Goal: Task Accomplishment & Management: Complete application form

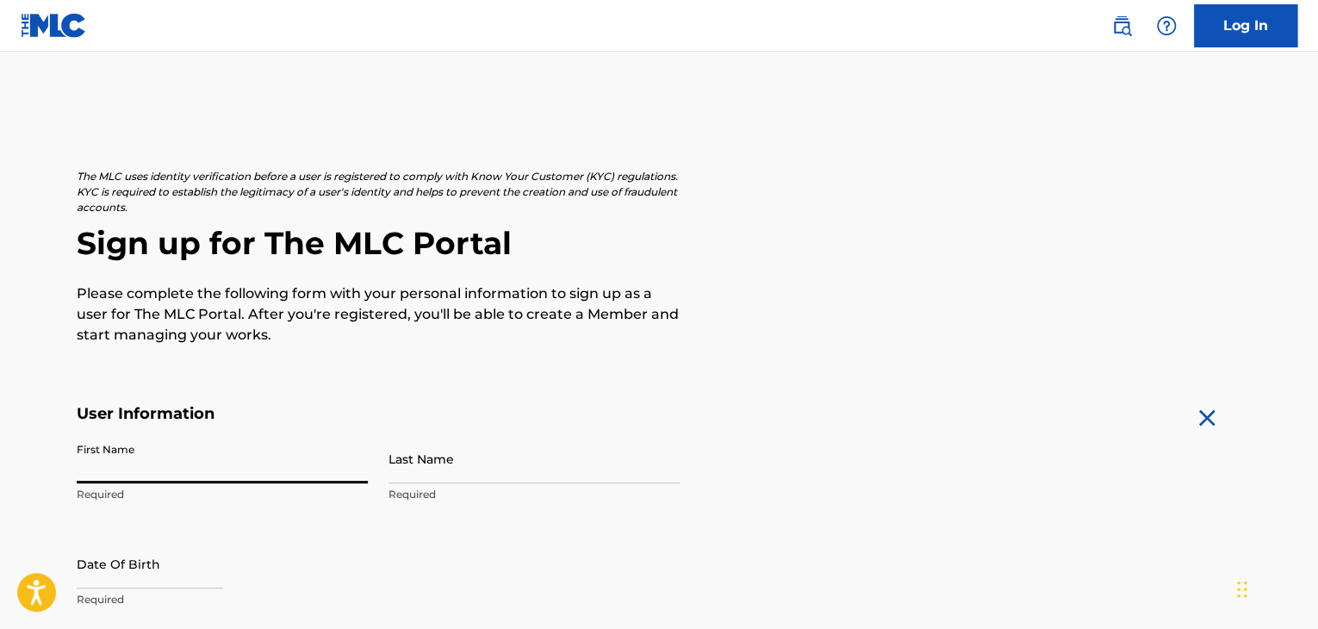
drag, startPoint x: 0, startPoint y: 0, endPoint x: 190, endPoint y: 461, distance: 498.3
click at [190, 461] on input "First Name" at bounding box center [222, 458] width 291 height 49
type input "Nassir"
type input "[PERSON_NAME]"
type input "[STREET_ADDRESS]"
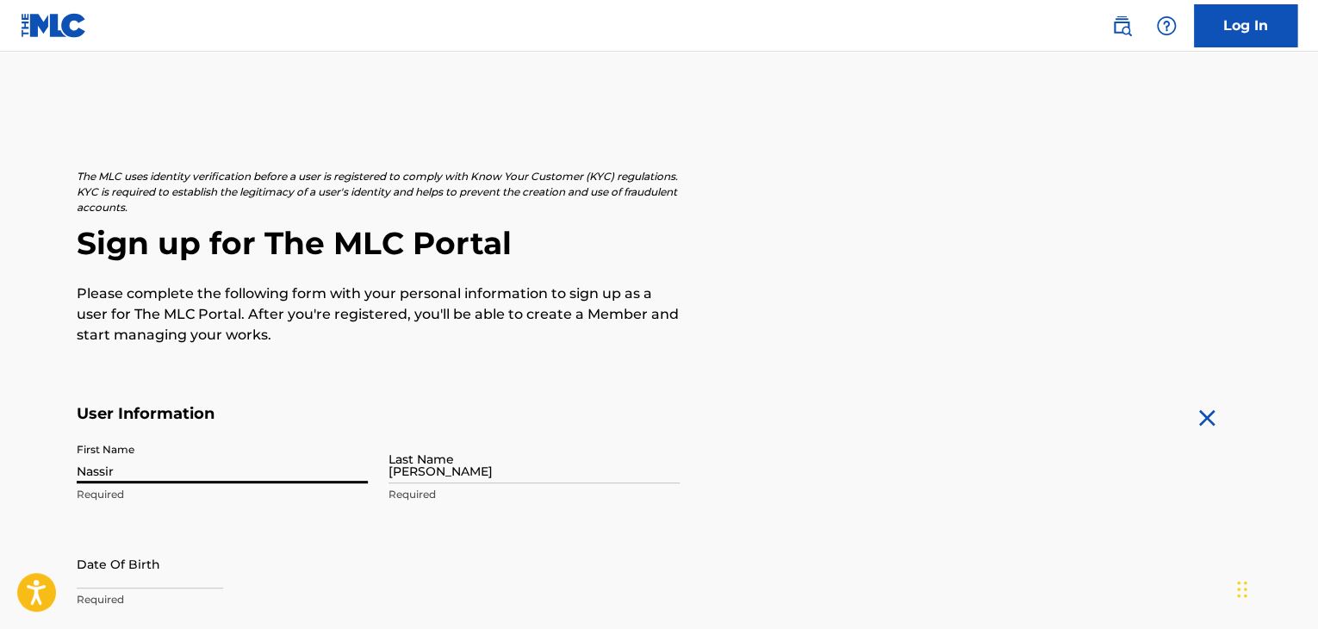
type input "[GEOGRAPHIC_DATA]"
type input "CA"
type input "95818"
type input "916"
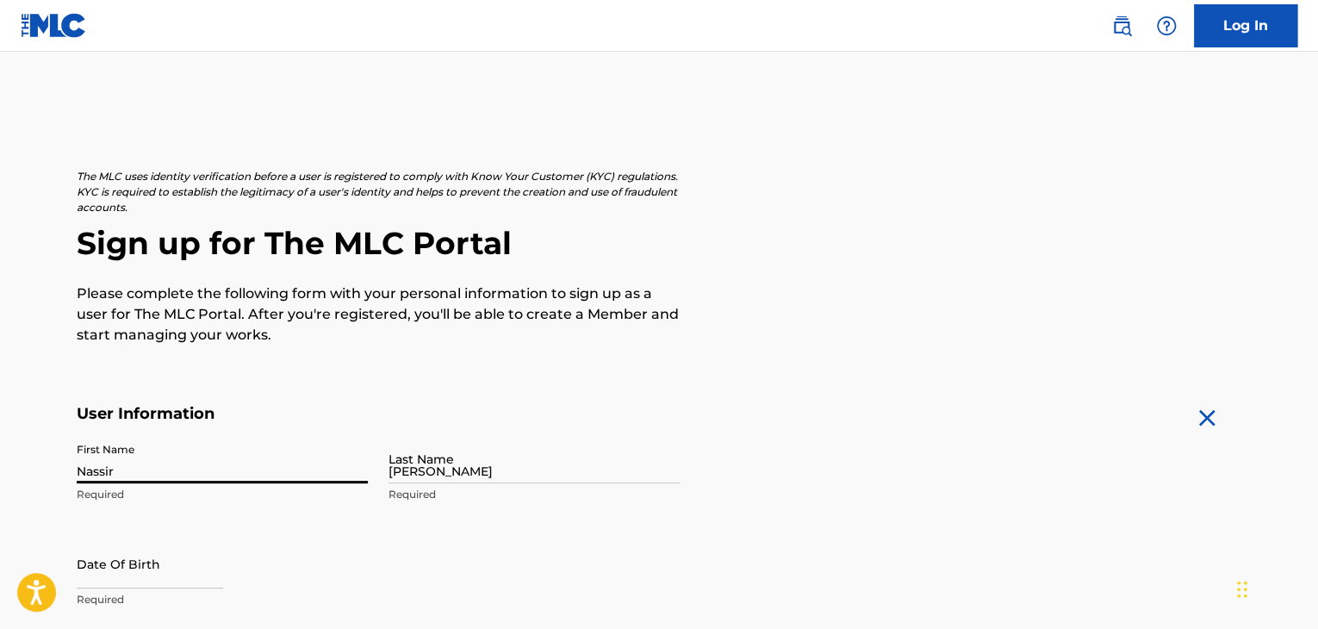
type input "8622446"
type input "[EMAIL_ADDRESS][DOMAIN_NAME]"
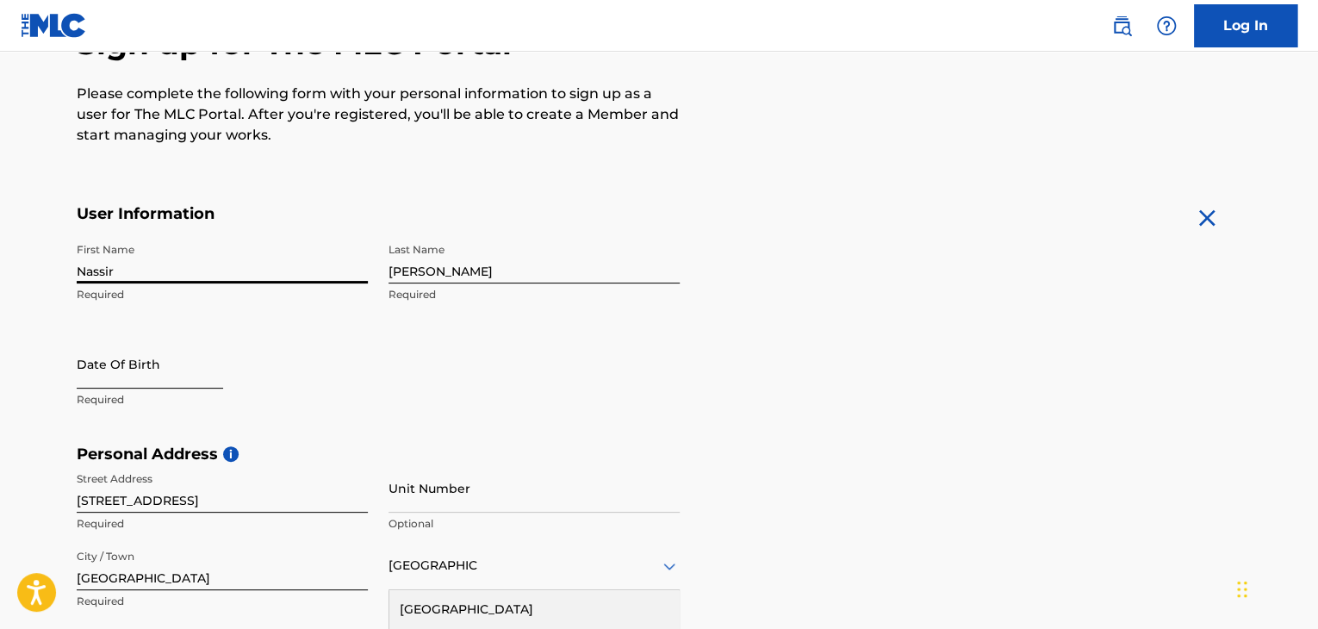
click at [206, 362] on input "text" at bounding box center [150, 363] width 146 height 49
select select "8"
select select "2025"
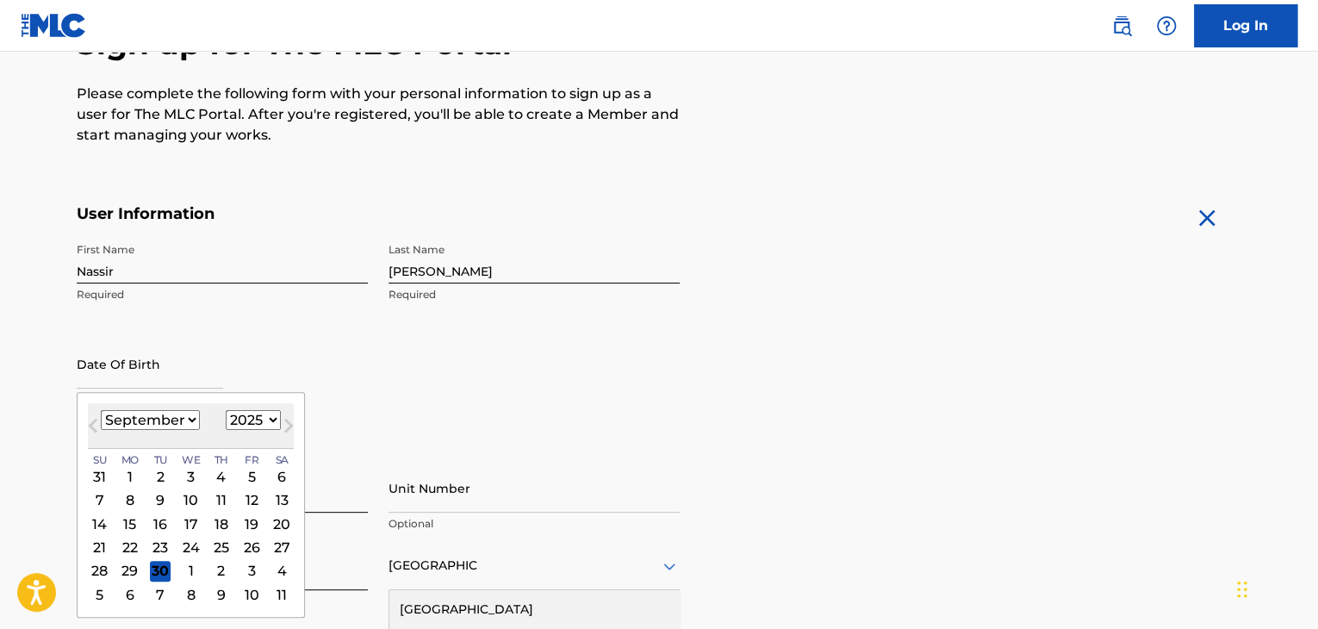
click at [167, 415] on select "January February March April May June July August September October November De…" at bounding box center [150, 420] width 99 height 20
select select "6"
click at [101, 410] on select "January February March April May June July August September October November De…" at bounding box center [150, 420] width 99 height 20
click at [250, 419] on select "1899 1900 1901 1902 1903 1904 1905 1906 1907 1908 1909 1910 1911 1912 1913 1914…" at bounding box center [253, 420] width 55 height 20
select select "2002"
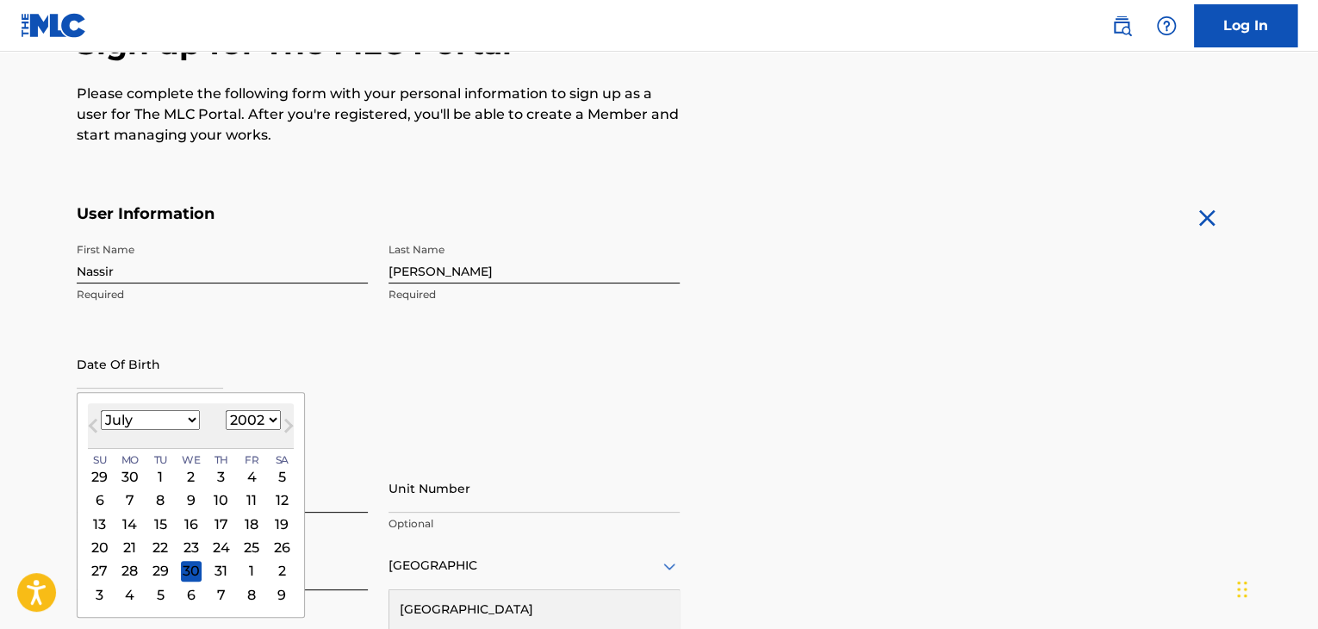
click at [226, 410] on select "1899 1900 1901 1902 1903 1904 1905 1906 1907 1908 1909 1910 1911 1912 1913 1914…" at bounding box center [253, 420] width 55 height 20
click at [127, 519] on div "15" at bounding box center [130, 523] width 21 height 21
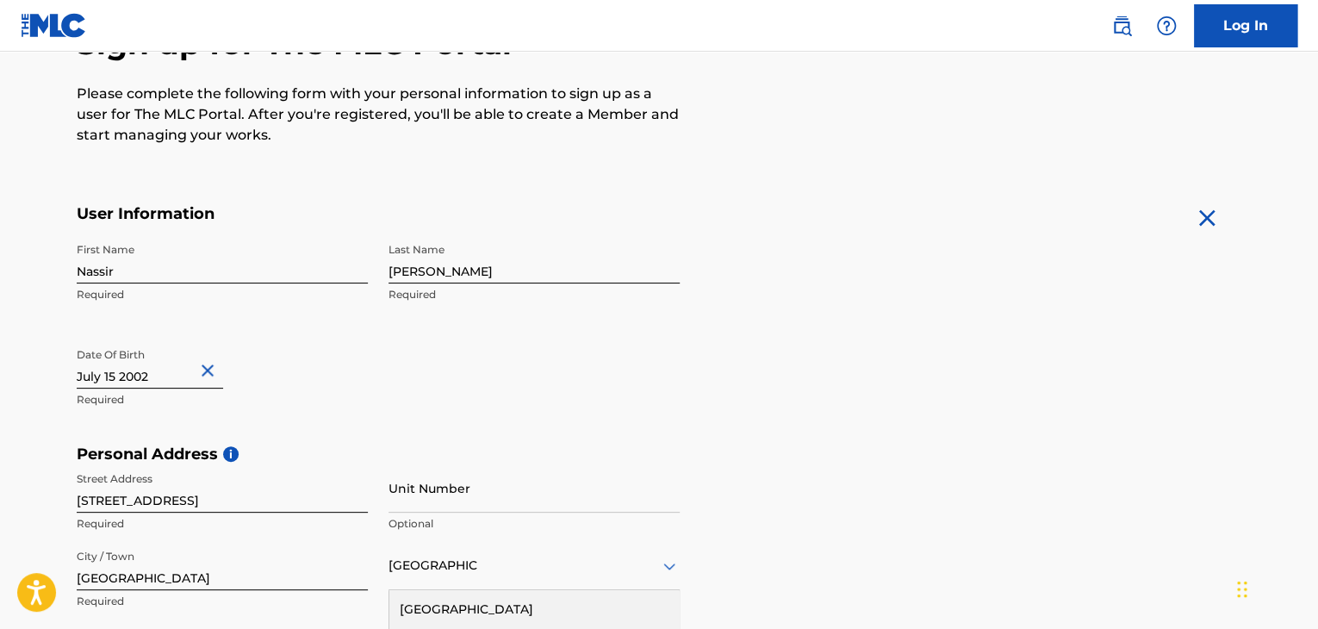
scroll to position [295, 0]
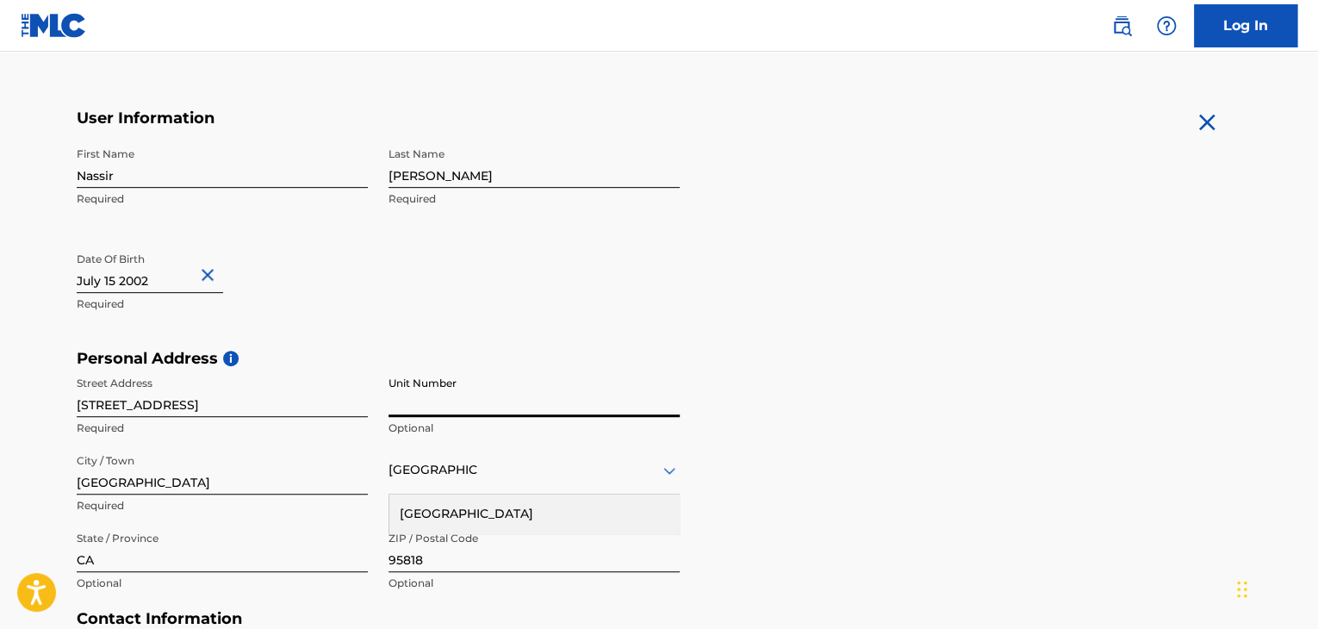
click at [481, 407] on input "Unit Number" at bounding box center [534, 392] width 291 height 49
type input "2716"
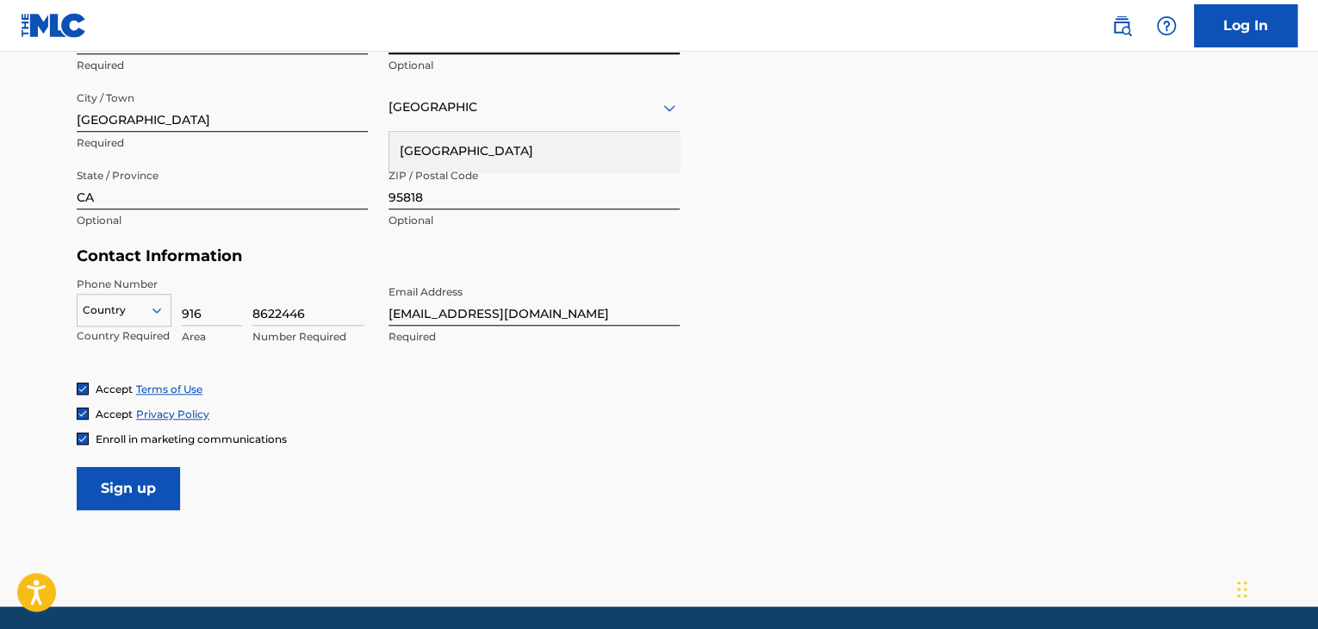
scroll to position [659, 0]
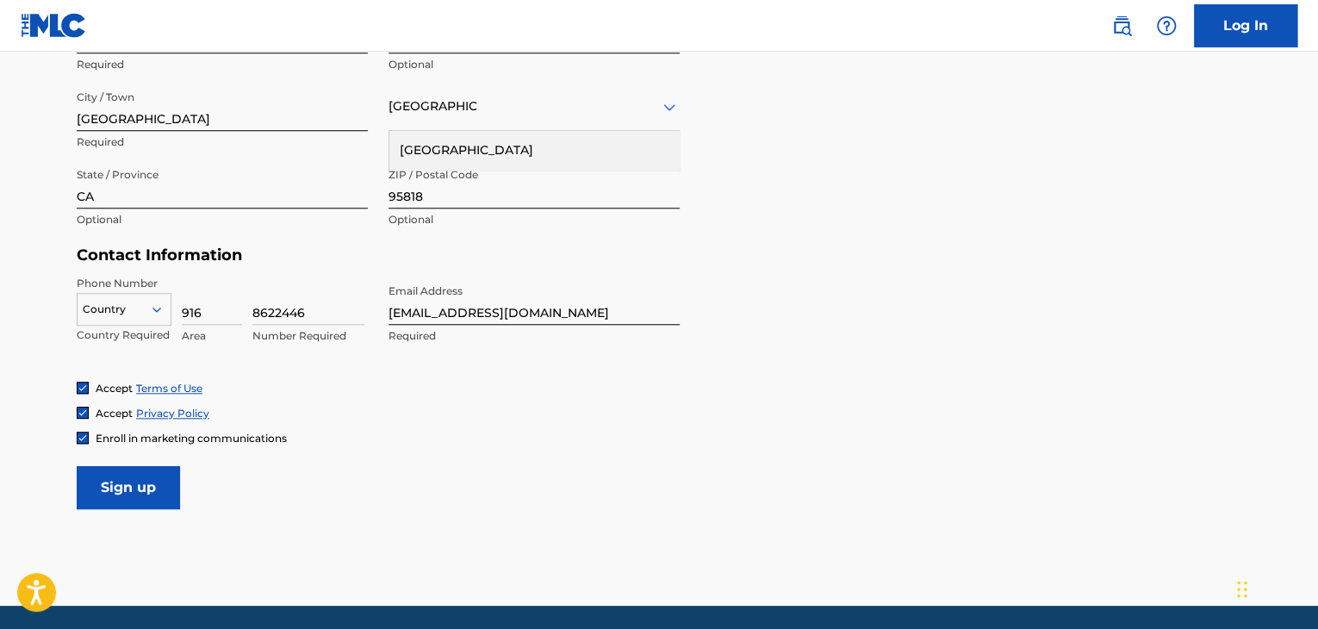
click at [72, 438] on div "The MLC uses identity verification before a user is registered to comply with K…" at bounding box center [659, 9] width 1206 height 999
click at [81, 438] on img at bounding box center [83, 437] width 10 height 10
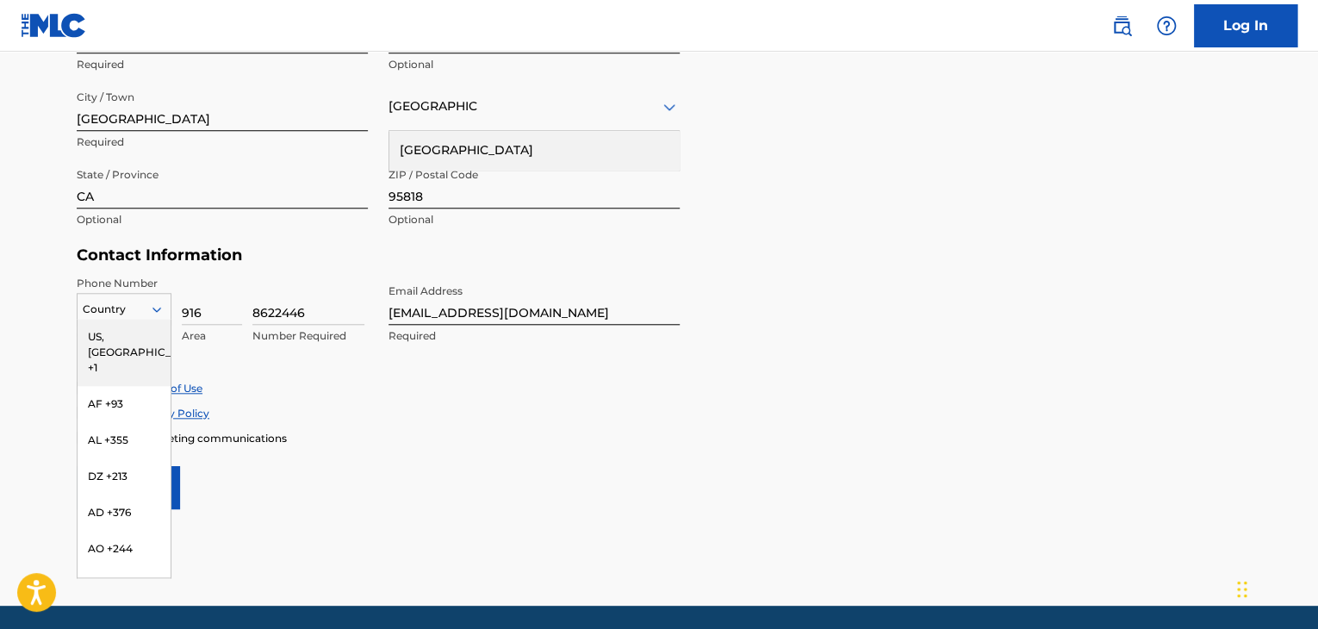
click at [155, 315] on icon at bounding box center [157, 310] width 16 height 16
click at [138, 337] on div "US, [GEOGRAPHIC_DATA] +1" at bounding box center [124, 352] width 93 height 67
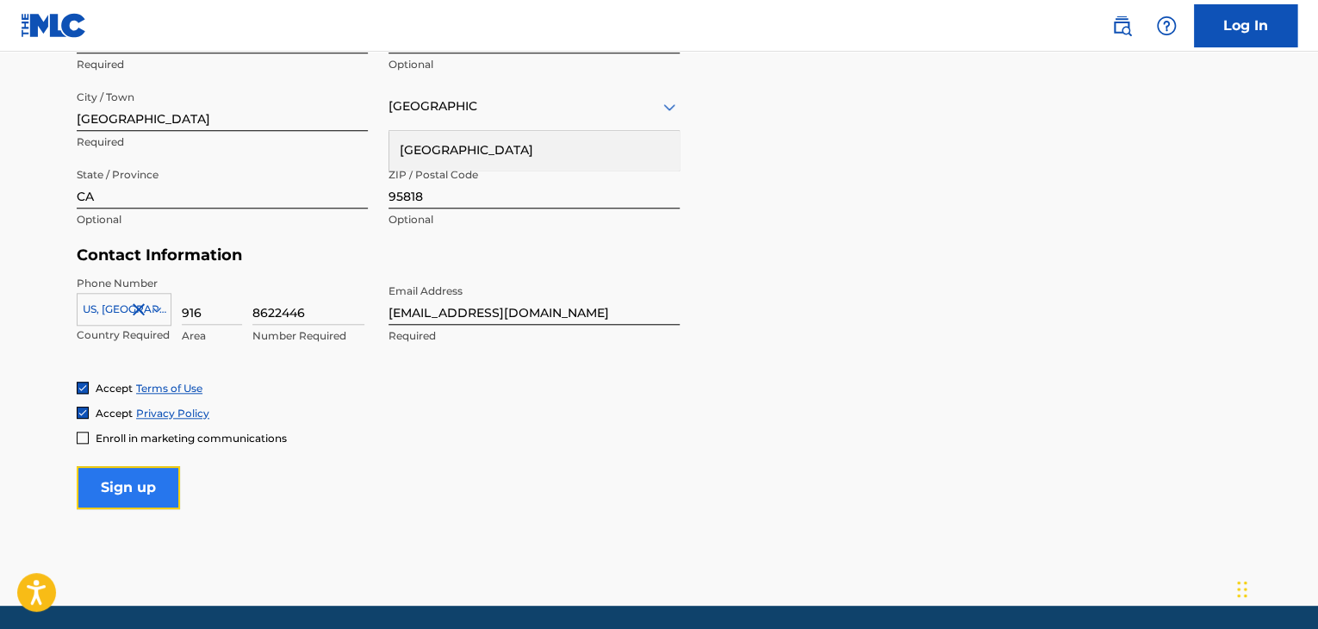
click at [145, 486] on input "Sign up" at bounding box center [128, 487] width 103 height 43
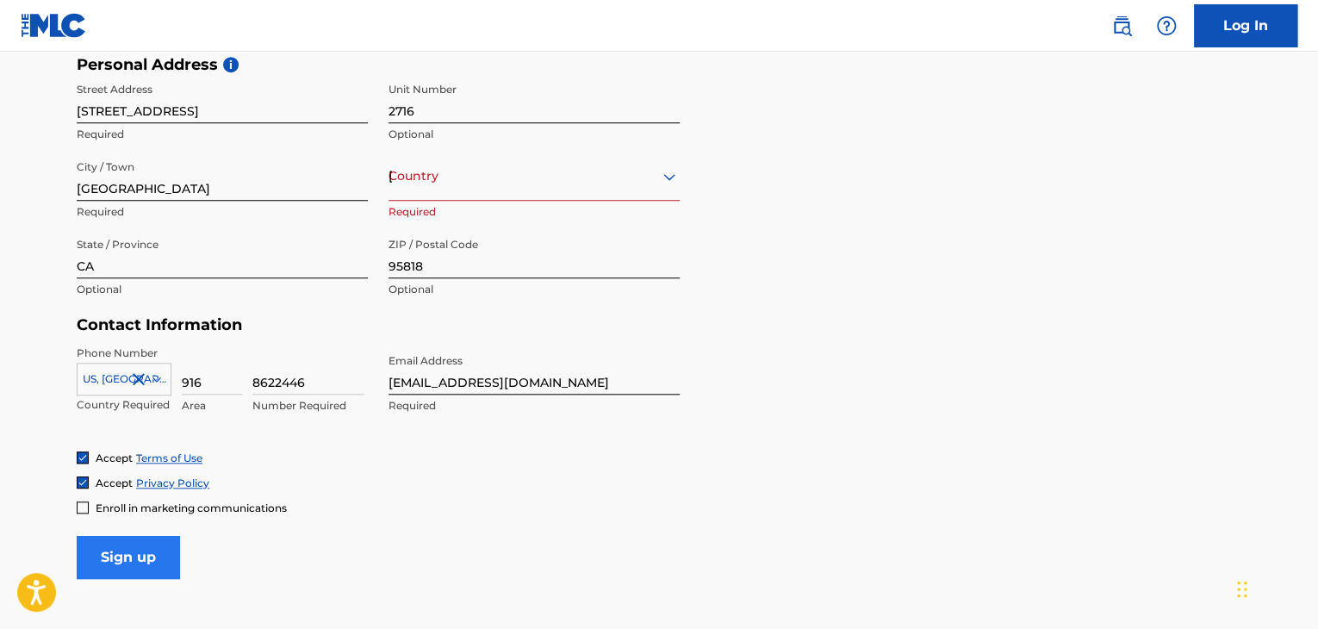
scroll to position [575, 0]
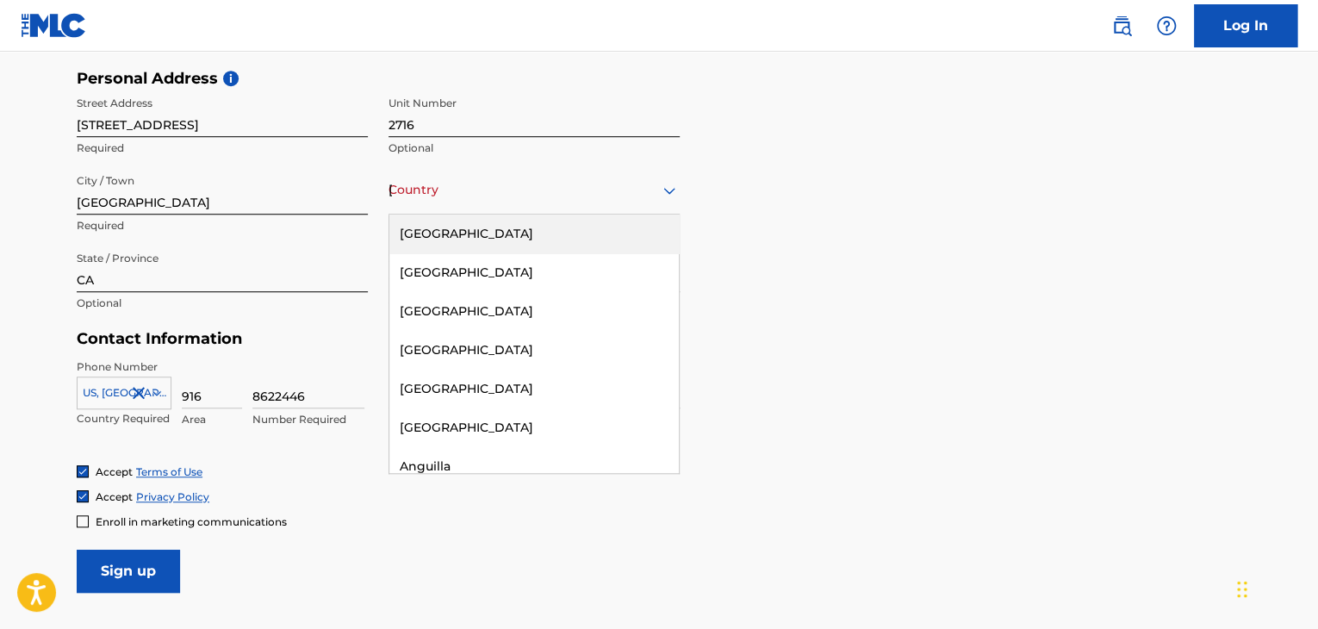
click at [494, 171] on div "Country [GEOGRAPHIC_DATA]" at bounding box center [534, 189] width 291 height 49
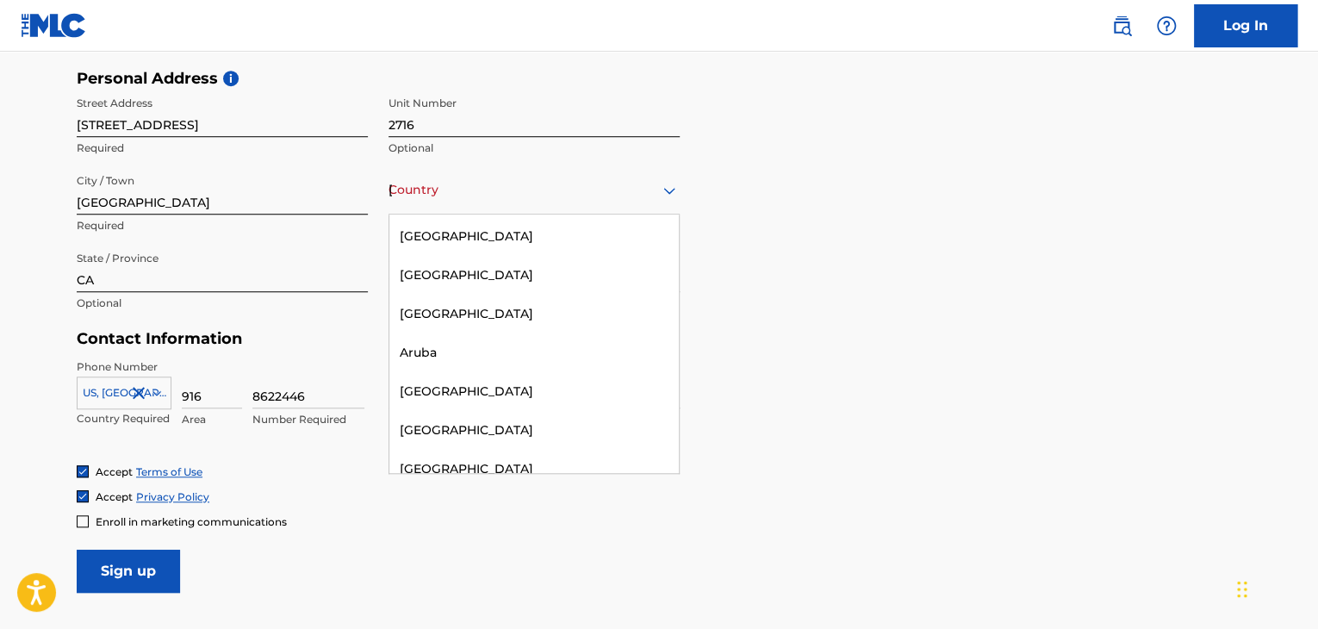
scroll to position [0, 0]
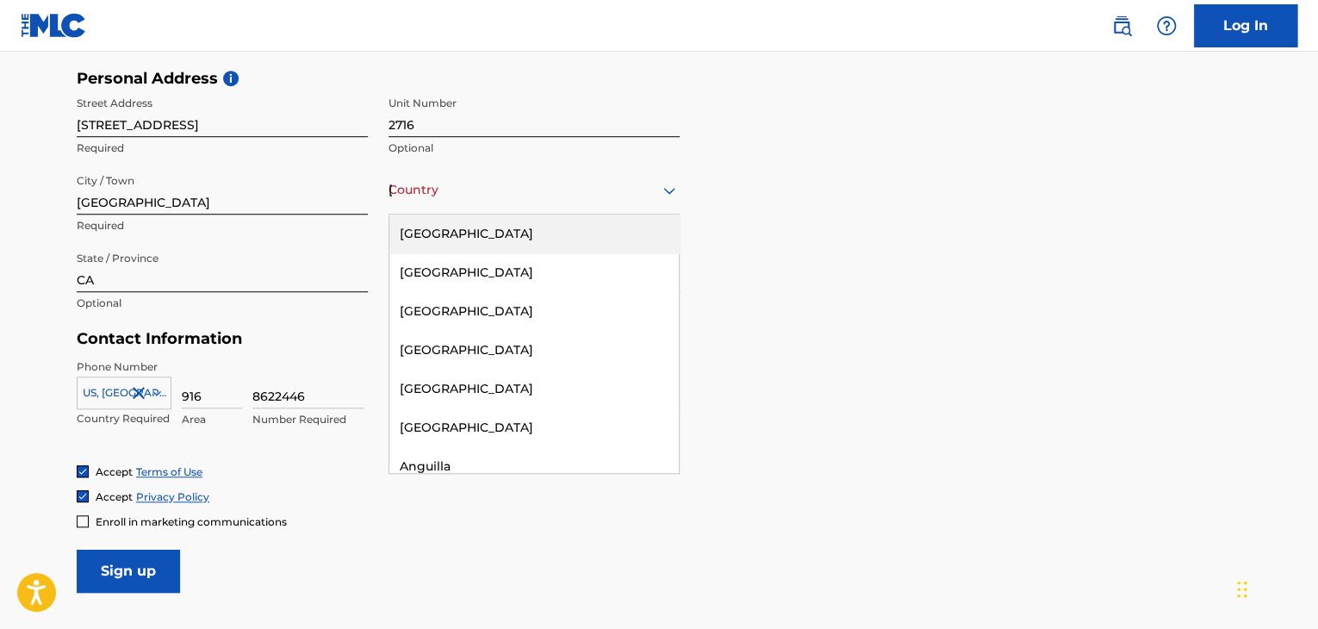
click at [479, 241] on div "[GEOGRAPHIC_DATA]" at bounding box center [533, 234] width 289 height 39
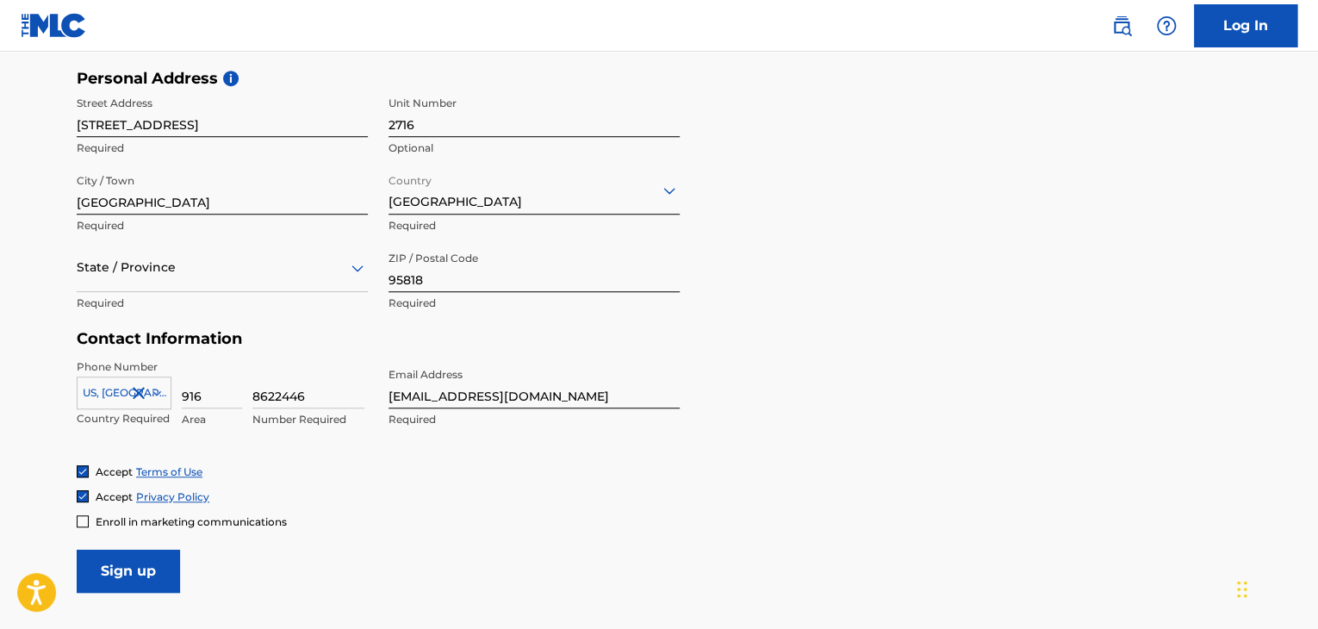
click at [479, 241] on div "Country [GEOGRAPHIC_DATA] Required" at bounding box center [534, 204] width 291 height 78
click at [165, 556] on input "Sign up" at bounding box center [128, 571] width 103 height 43
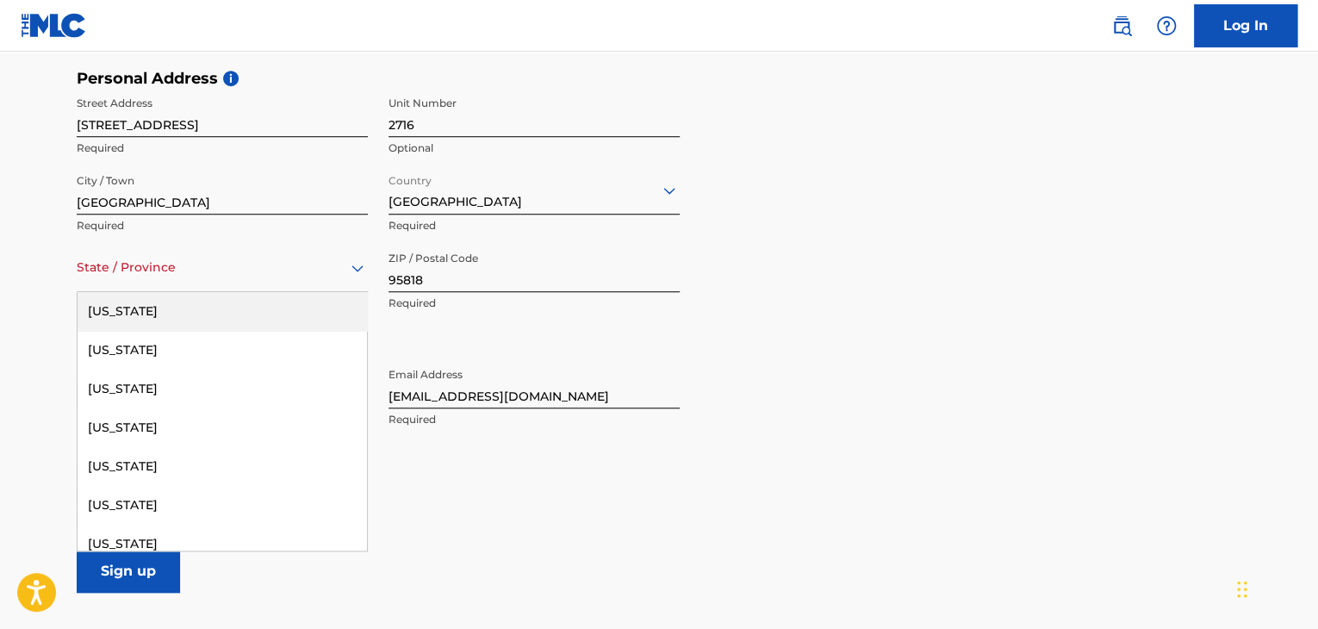
click at [186, 271] on div at bounding box center [222, 268] width 291 height 22
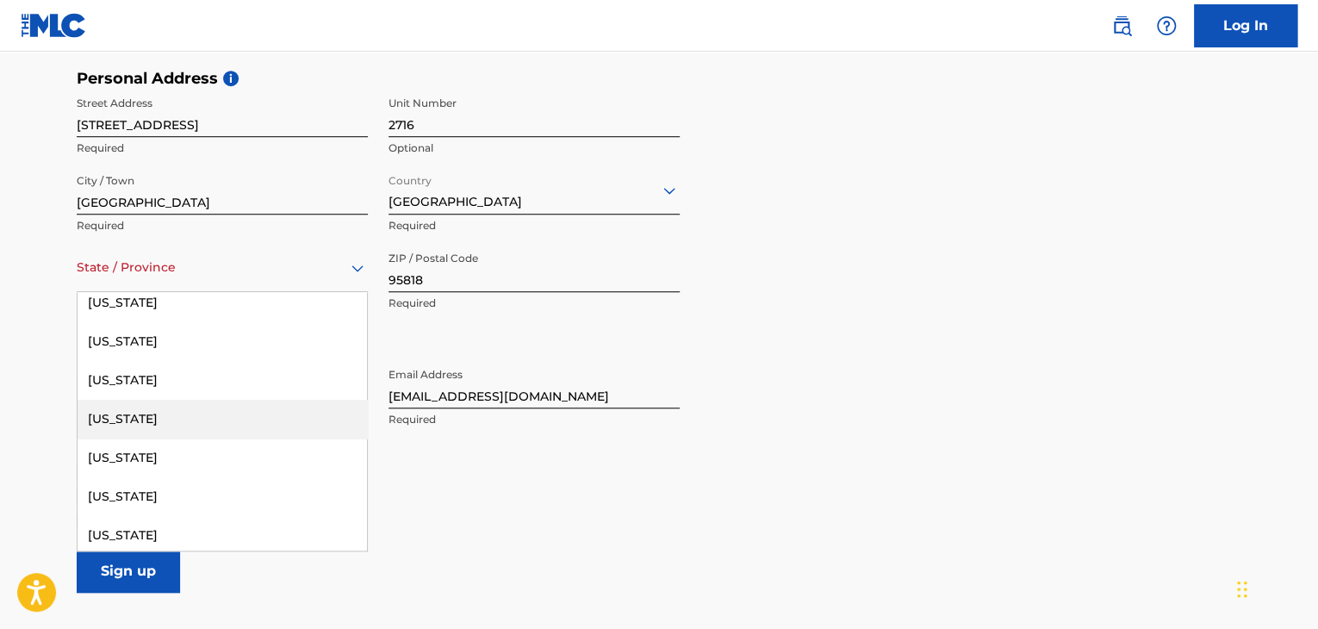
scroll to position [48, 0]
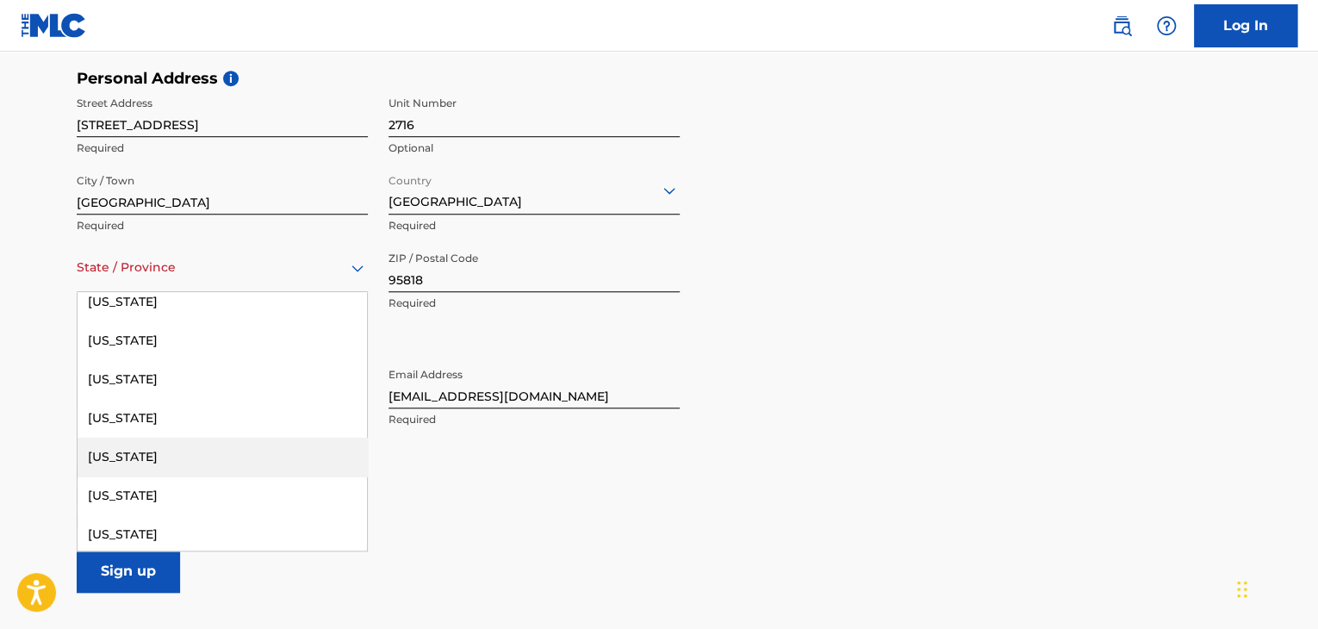
click at [199, 451] on div "[US_STATE]" at bounding box center [222, 457] width 289 height 39
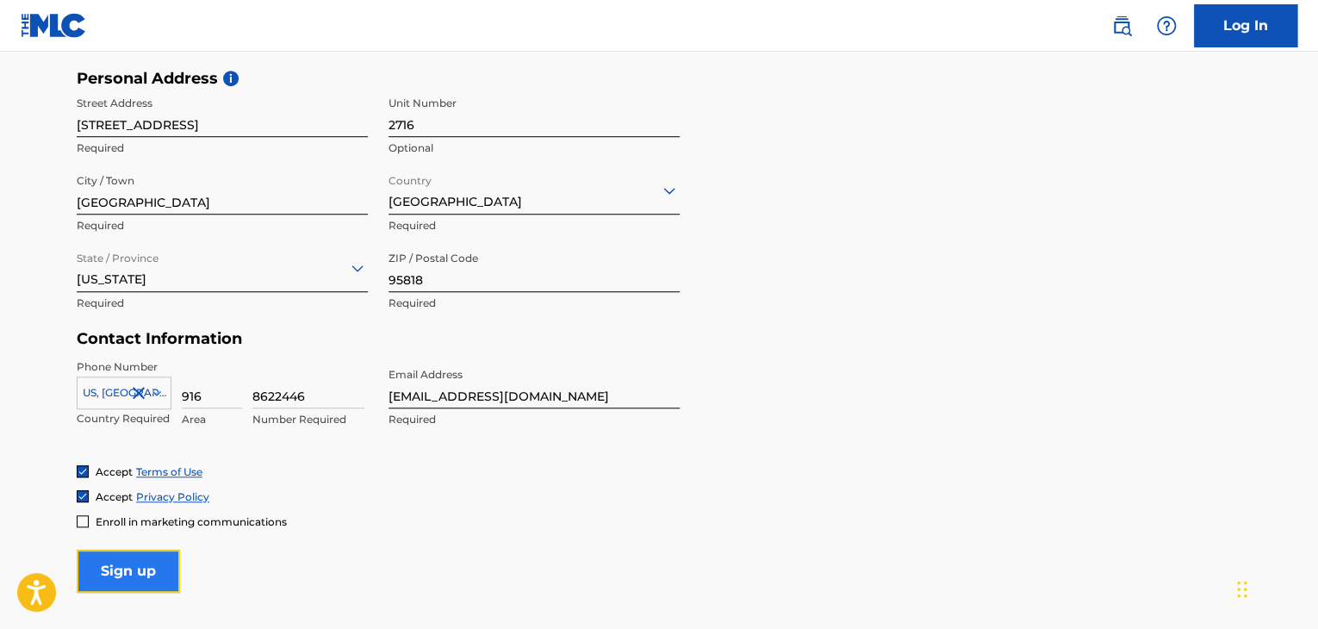
click at [132, 575] on input "Sign up" at bounding box center [128, 571] width 103 height 43
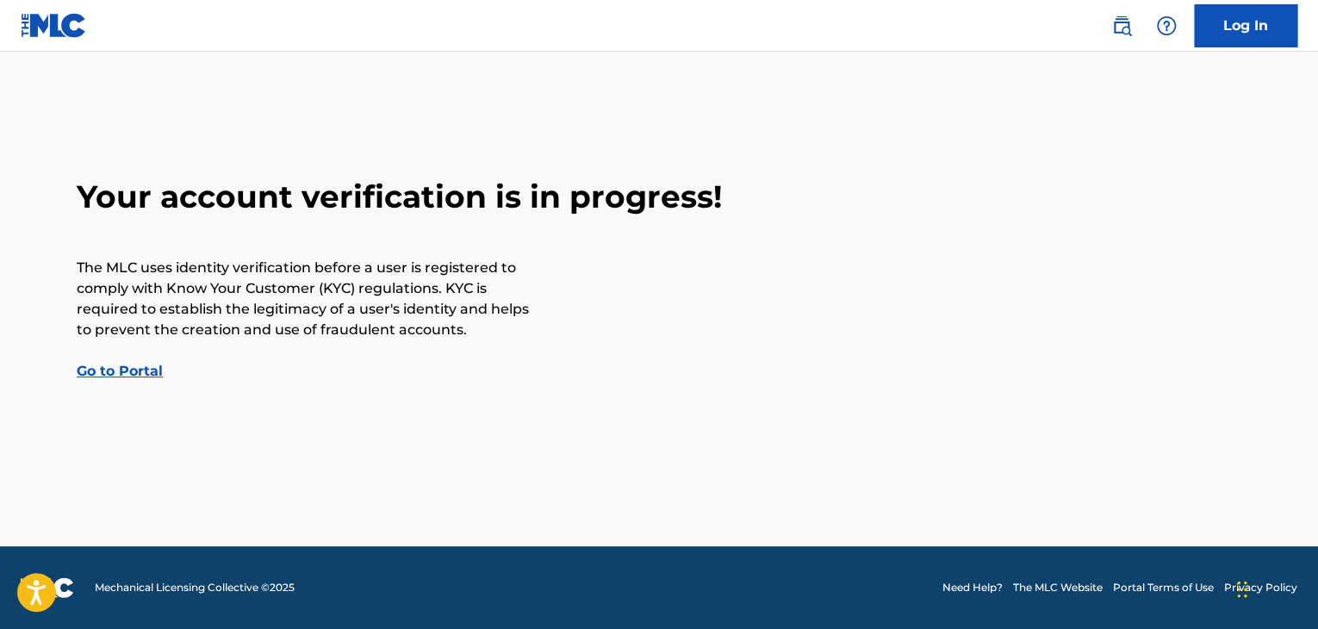
click at [134, 376] on link "Go to Portal" at bounding box center [120, 371] width 86 height 16
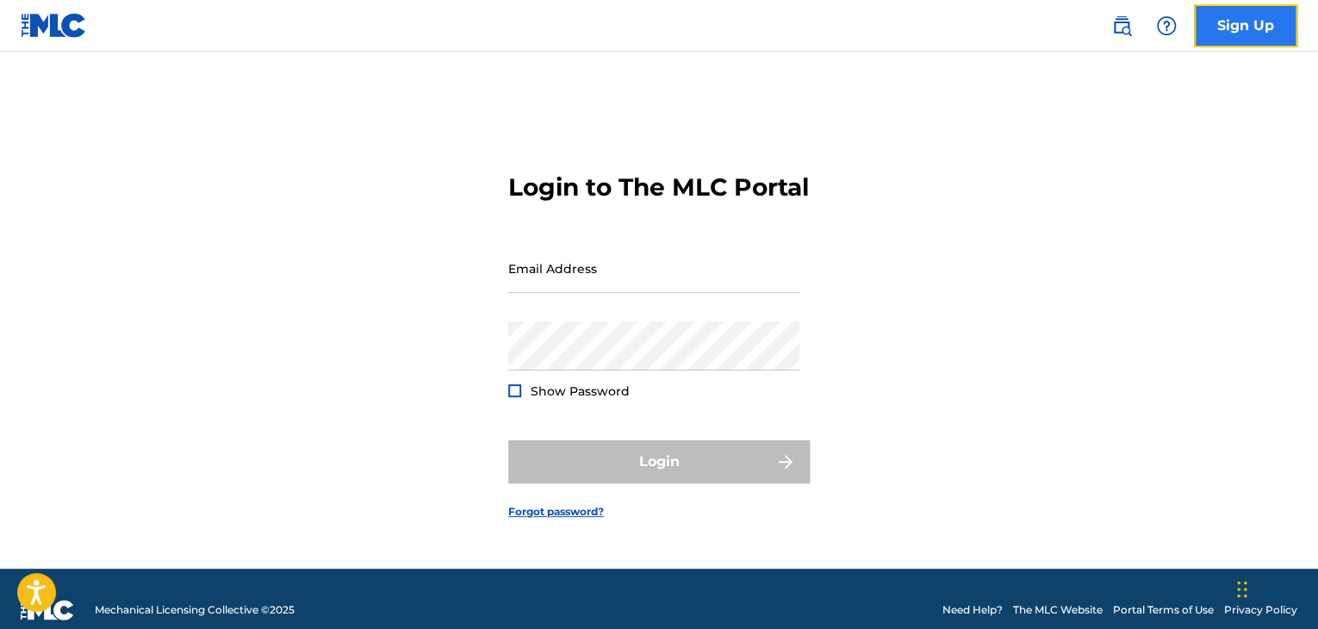
click at [1232, 22] on link "Sign Up" at bounding box center [1245, 25] width 103 height 43
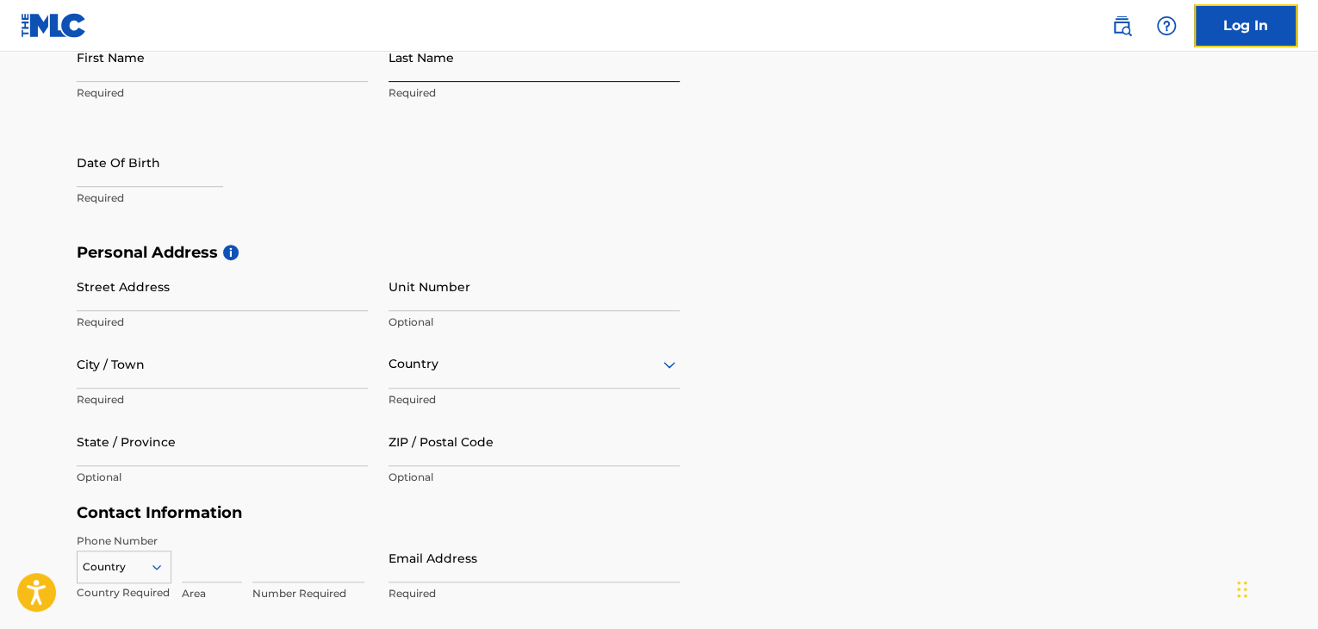
scroll to position [718, 0]
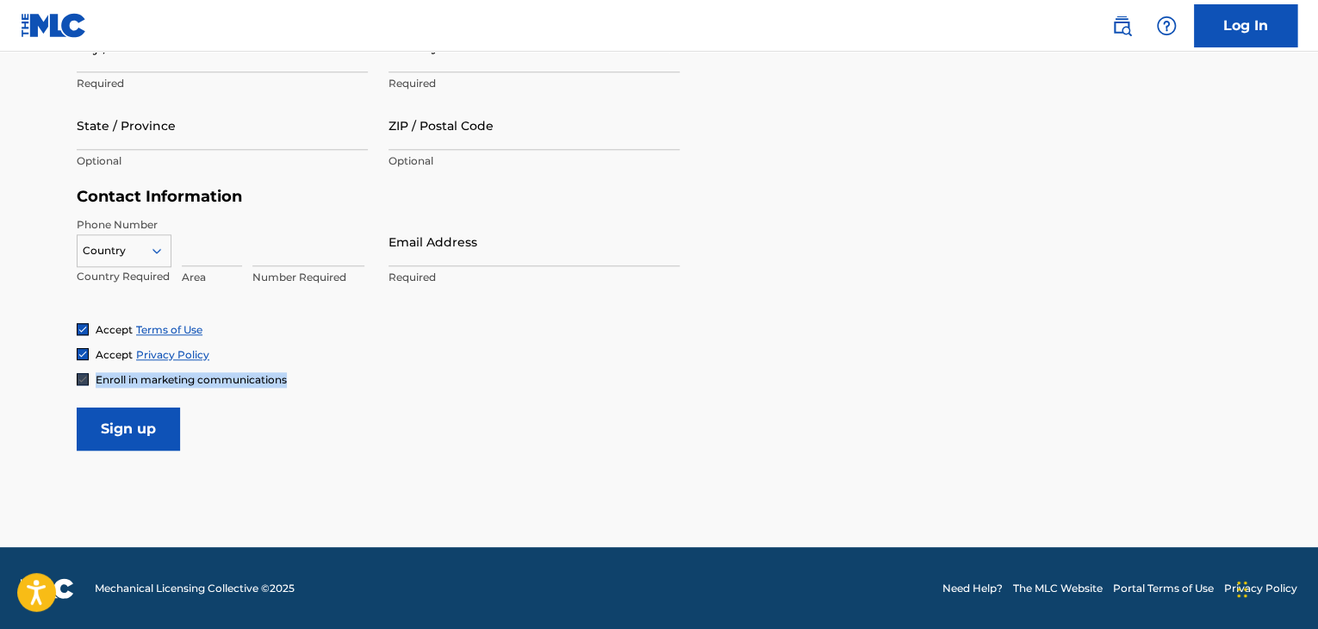
drag, startPoint x: 610, startPoint y: 451, endPoint x: 569, endPoint y: 558, distance: 114.5
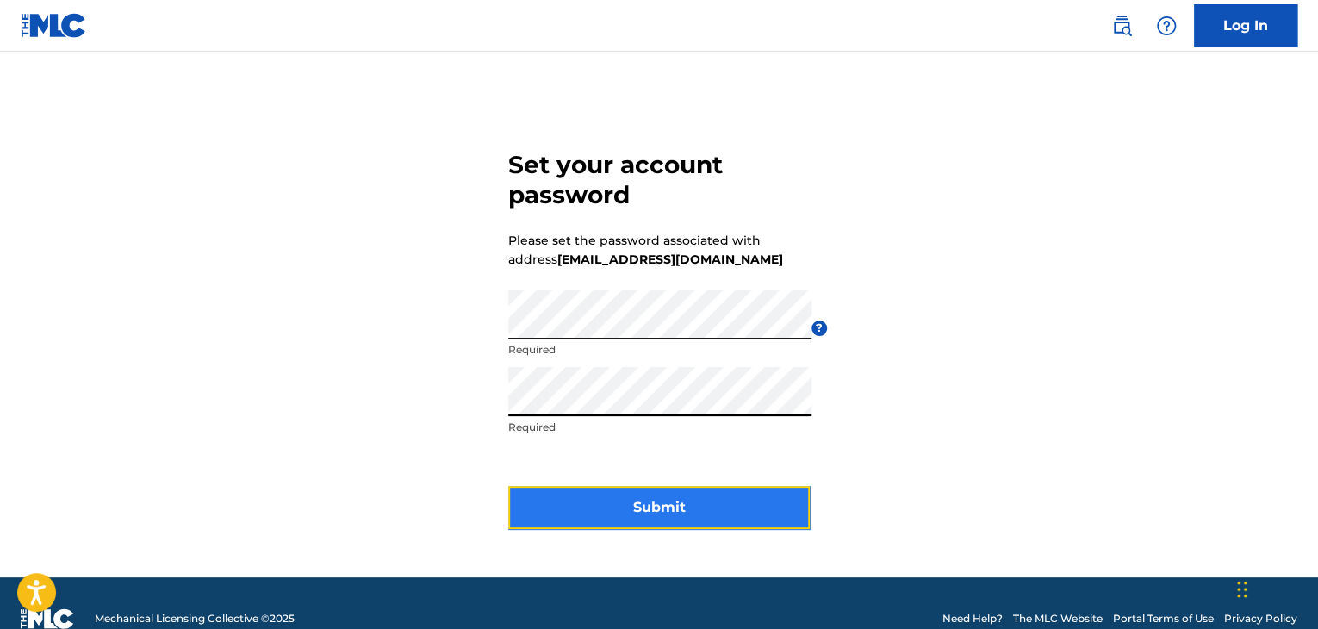
click at [764, 523] on button "Submit" at bounding box center [659, 507] width 302 height 43
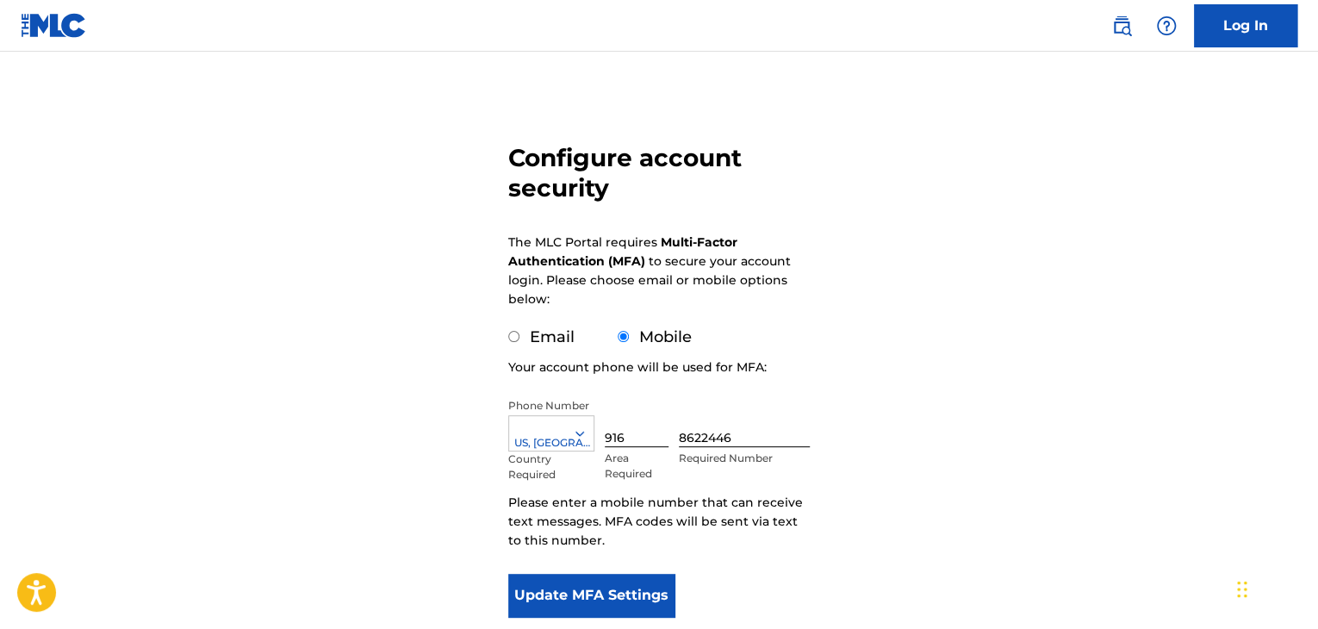
scroll to position [172, 0]
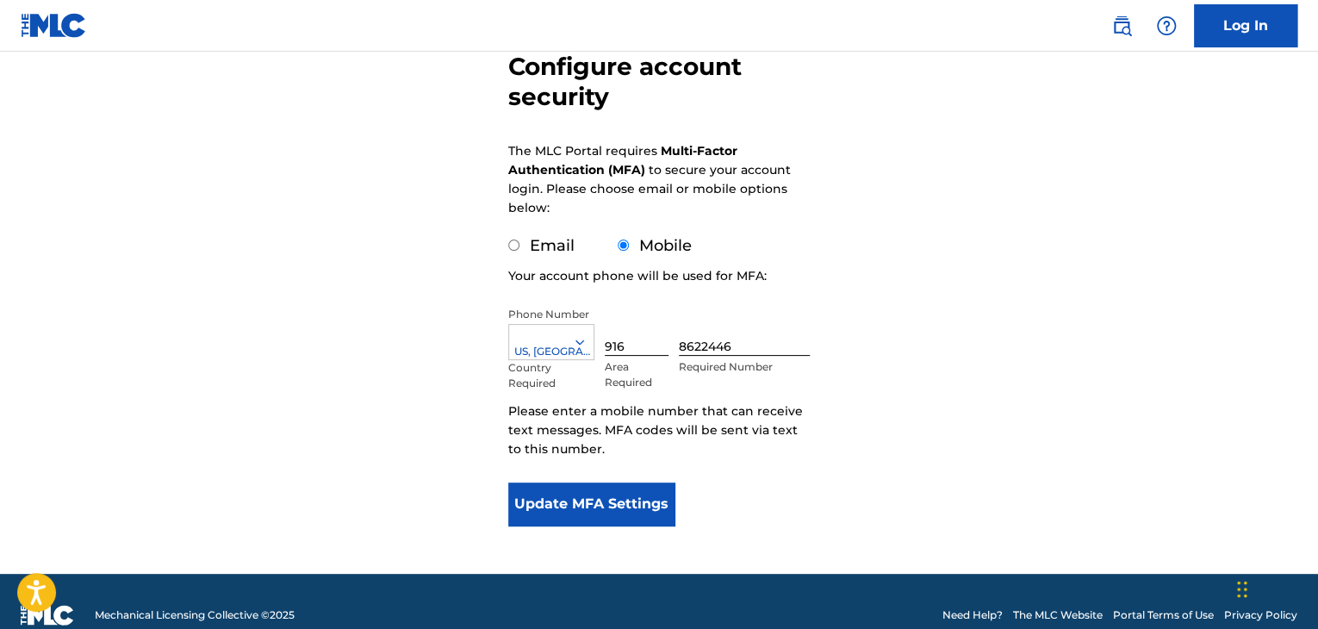
click at [520, 250] on div "Email" at bounding box center [541, 245] width 66 height 23
click at [523, 250] on div "Email" at bounding box center [541, 245] width 66 height 23
click at [518, 246] on input "Email" at bounding box center [513, 244] width 11 height 11
radio input "true"
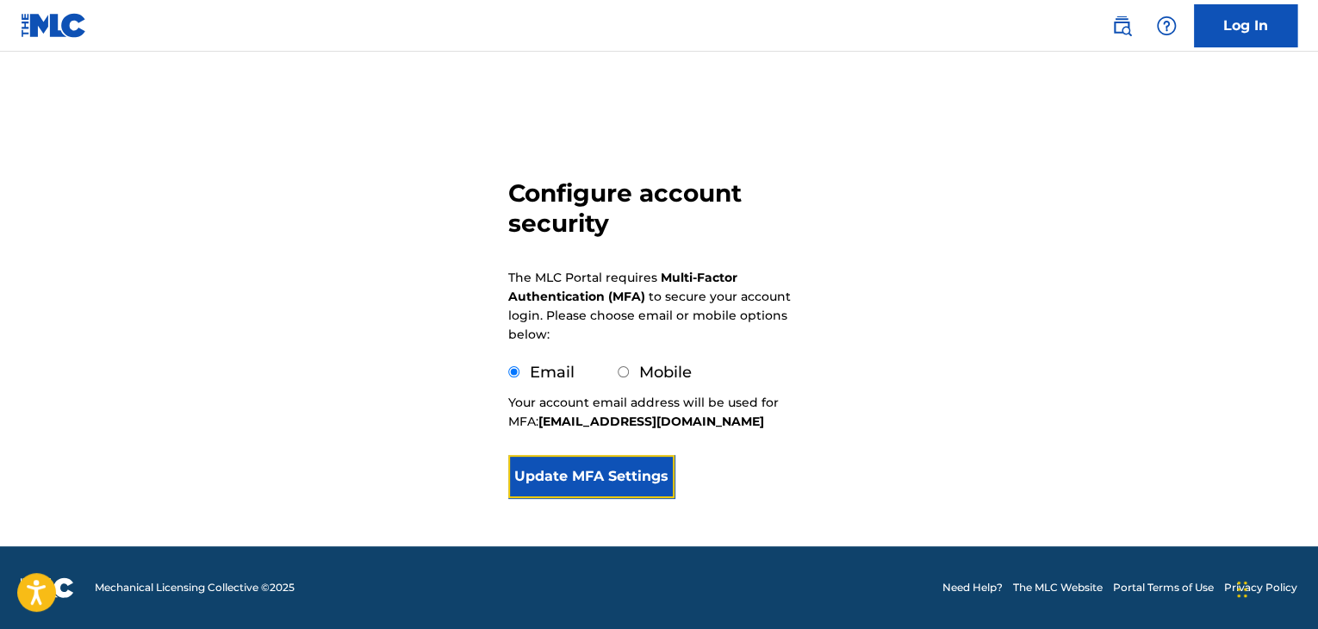
click at [615, 490] on button "Update MFA Settings" at bounding box center [591, 476] width 166 height 43
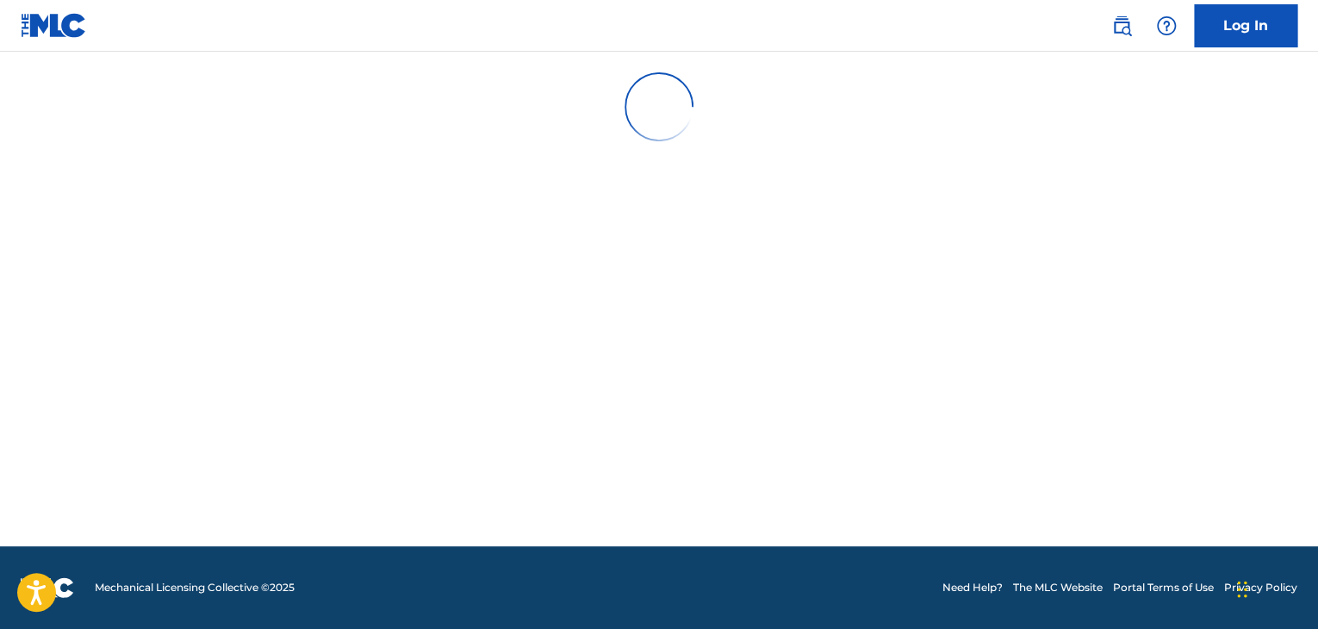
scroll to position [0, 0]
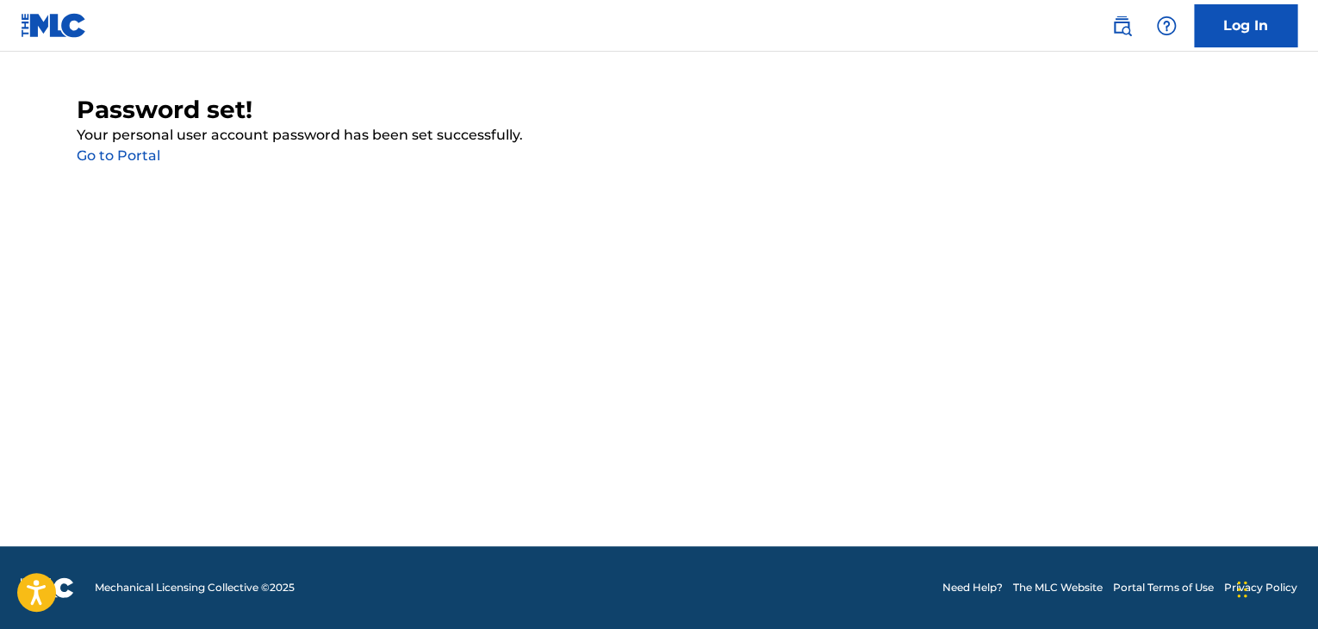
click at [129, 173] on main "Password set! Your personal user account password has been set successfully. Go…" at bounding box center [659, 299] width 1318 height 494
click at [146, 159] on link "Go to Portal" at bounding box center [119, 155] width 84 height 16
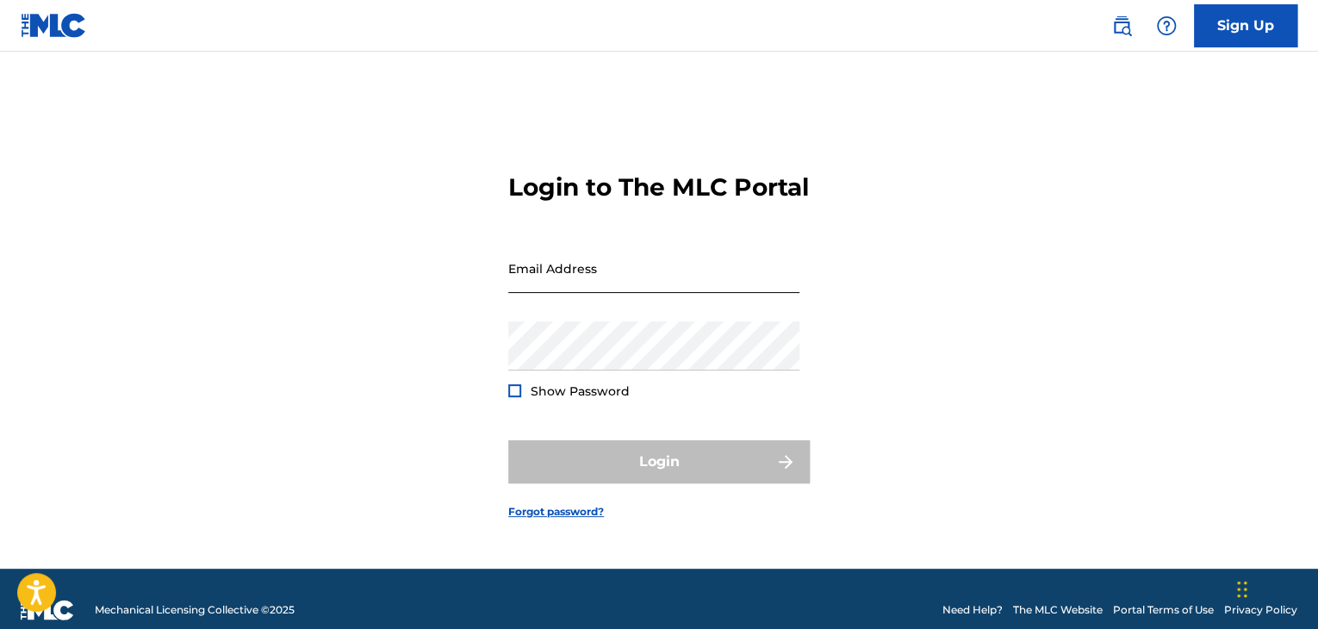
click at [582, 276] on input "Email Address" at bounding box center [653, 268] width 291 height 49
type input "[EMAIL_ADDRESS][DOMAIN_NAME]"
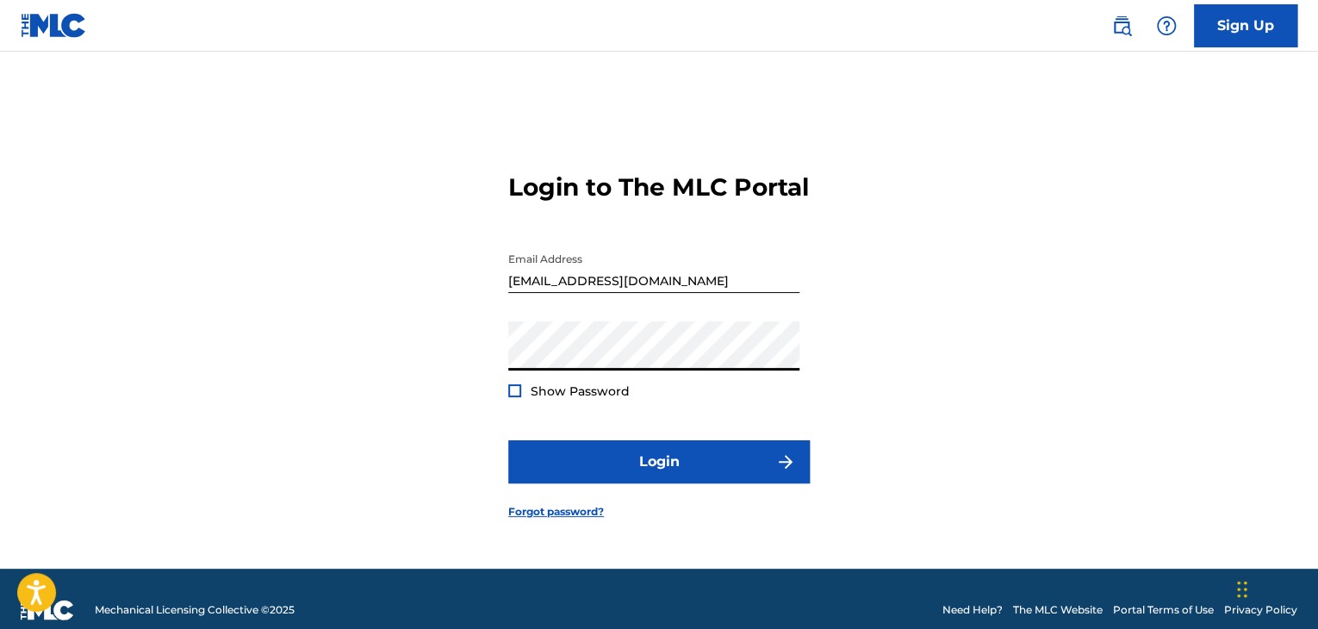
click at [508, 440] on button "Login" at bounding box center [659, 461] width 302 height 43
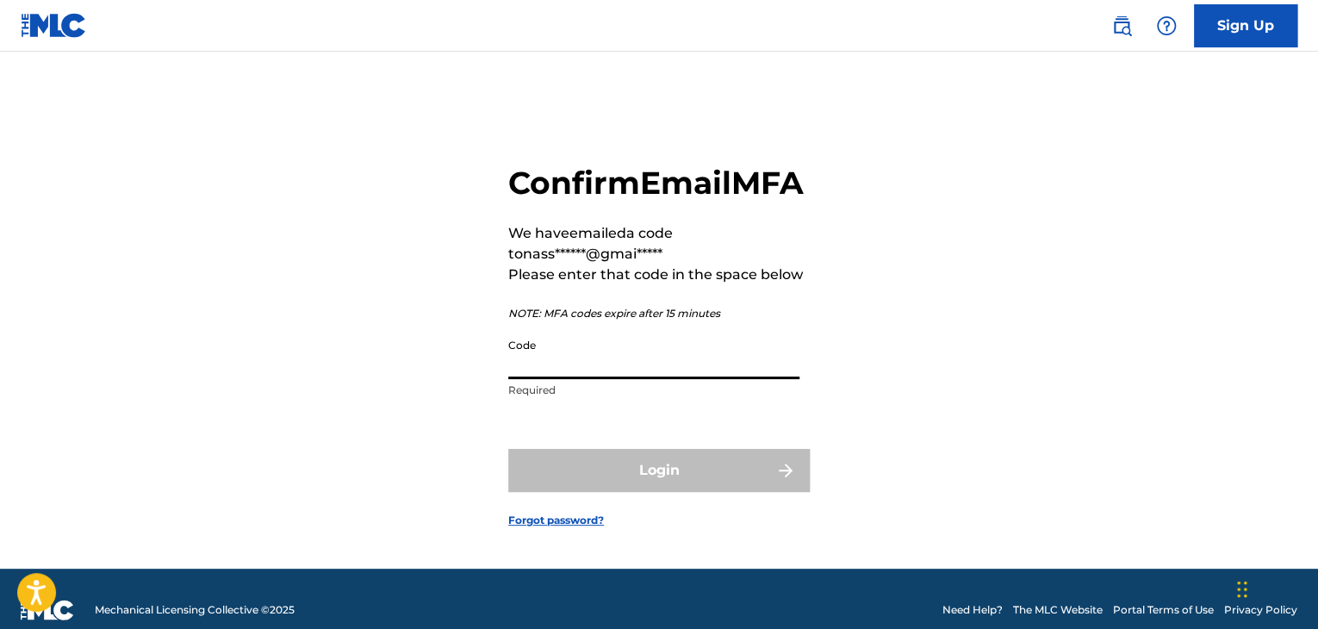
click at [655, 379] on input "Code" at bounding box center [653, 354] width 291 height 49
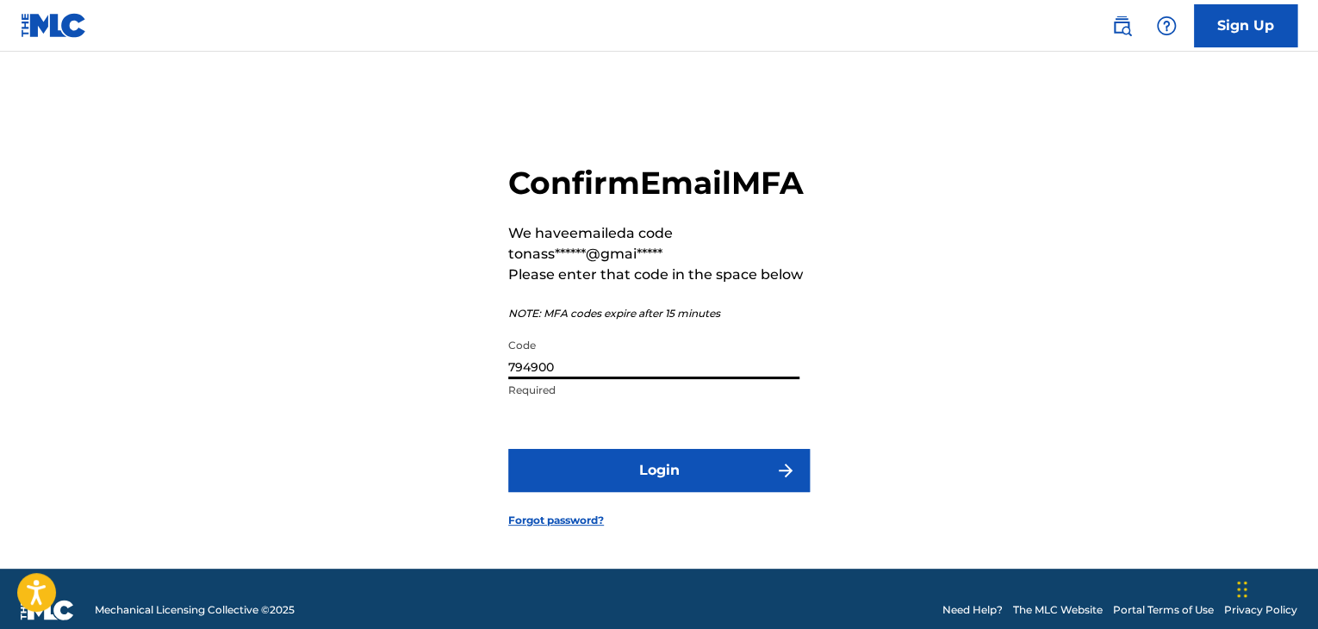
type input "794900"
click at [508, 449] on button "Login" at bounding box center [659, 470] width 302 height 43
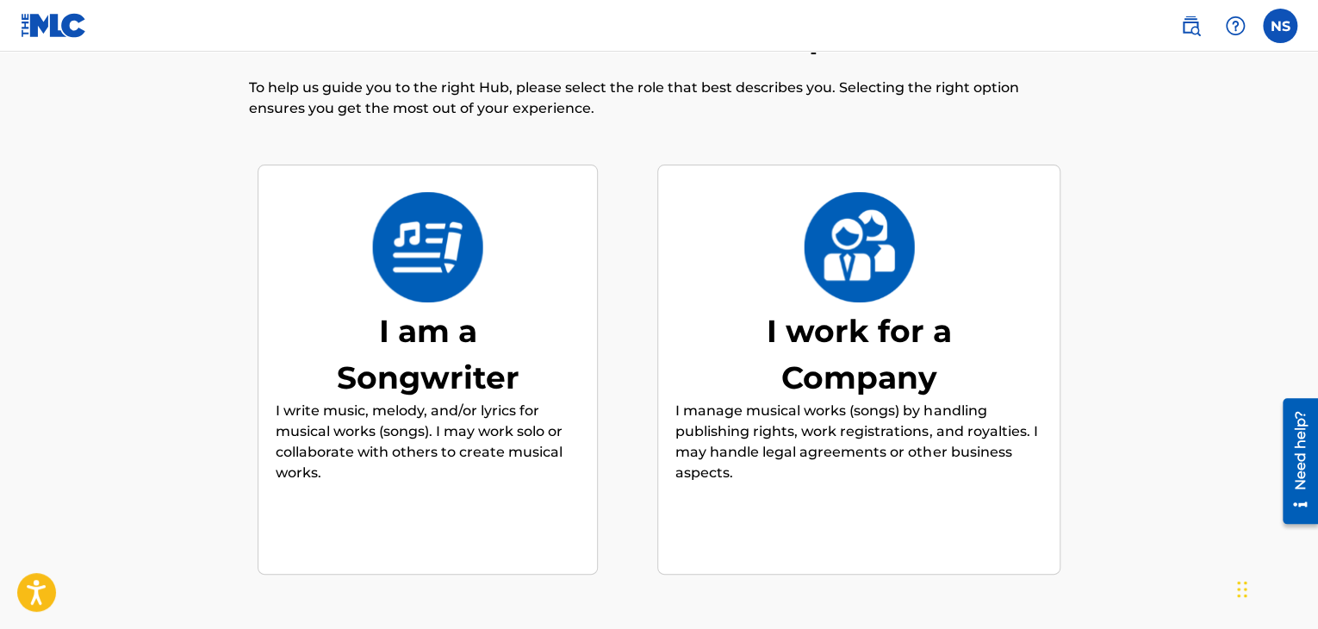
click at [431, 402] on p "I write music, melody, and/or lyrics for musical works (songs). I may work solo…" at bounding box center [428, 442] width 304 height 83
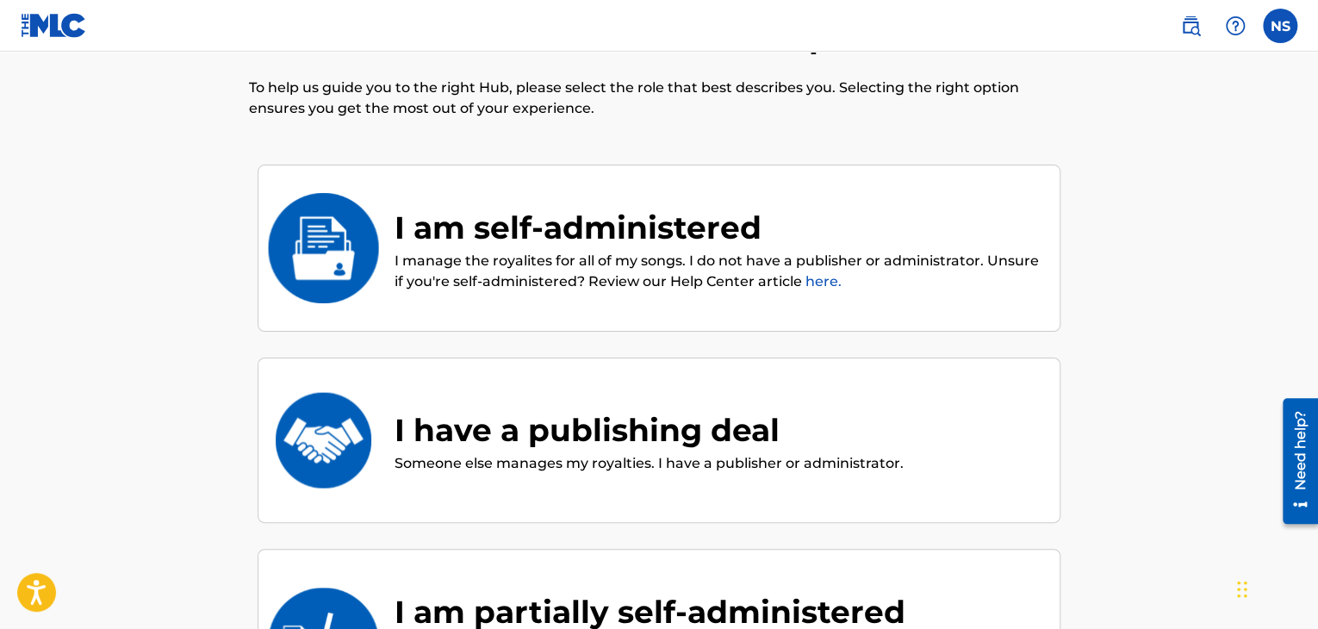
scroll to position [164, 0]
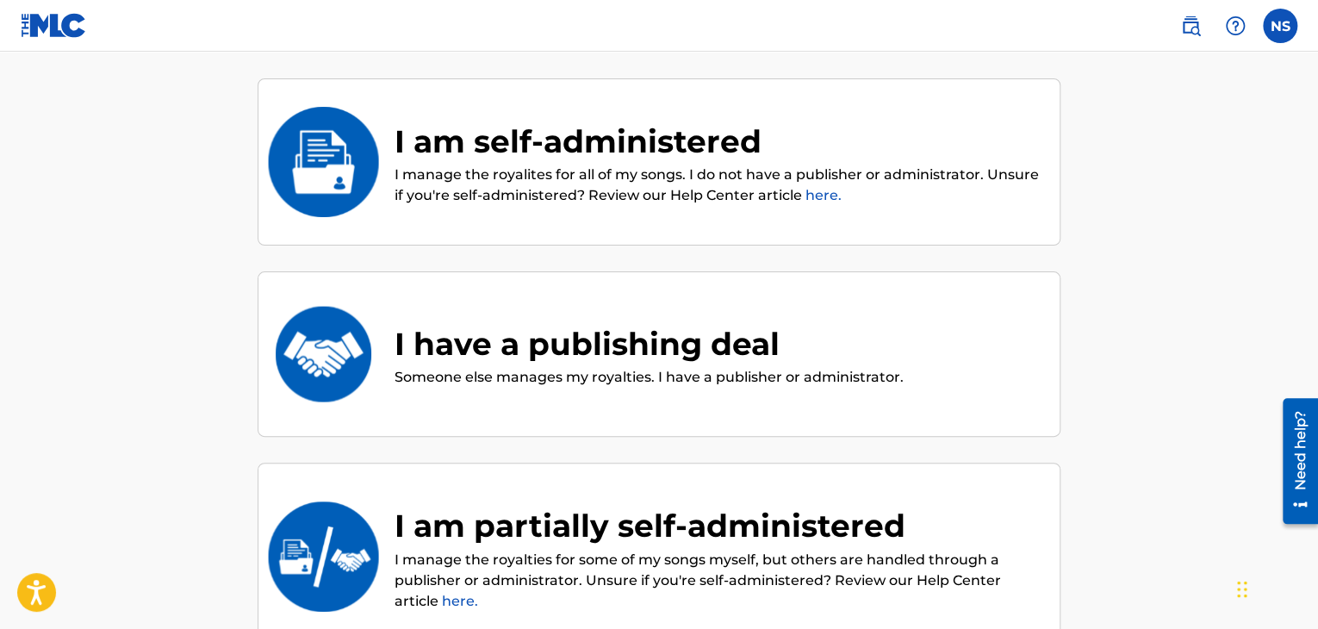
click at [570, 225] on div "I am self-administered I manage the royalites for all of my songs. I do not hav…" at bounding box center [659, 162] width 803 height 168
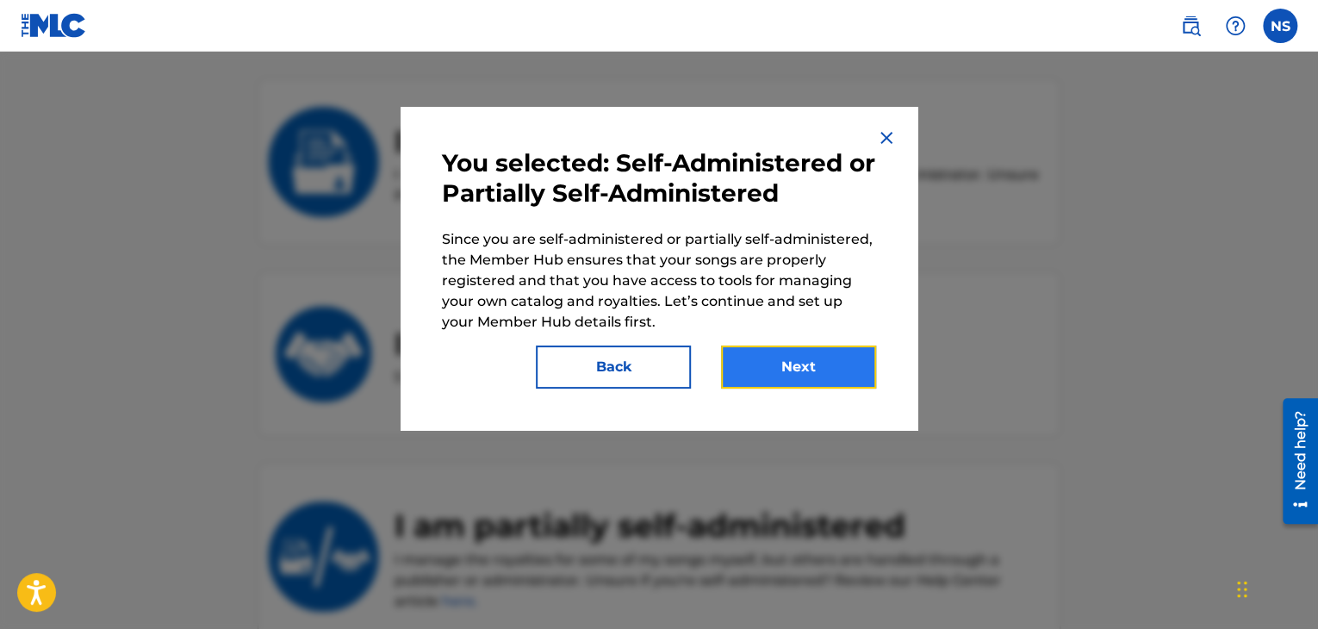
click at [765, 359] on button "Next" at bounding box center [798, 366] width 155 height 43
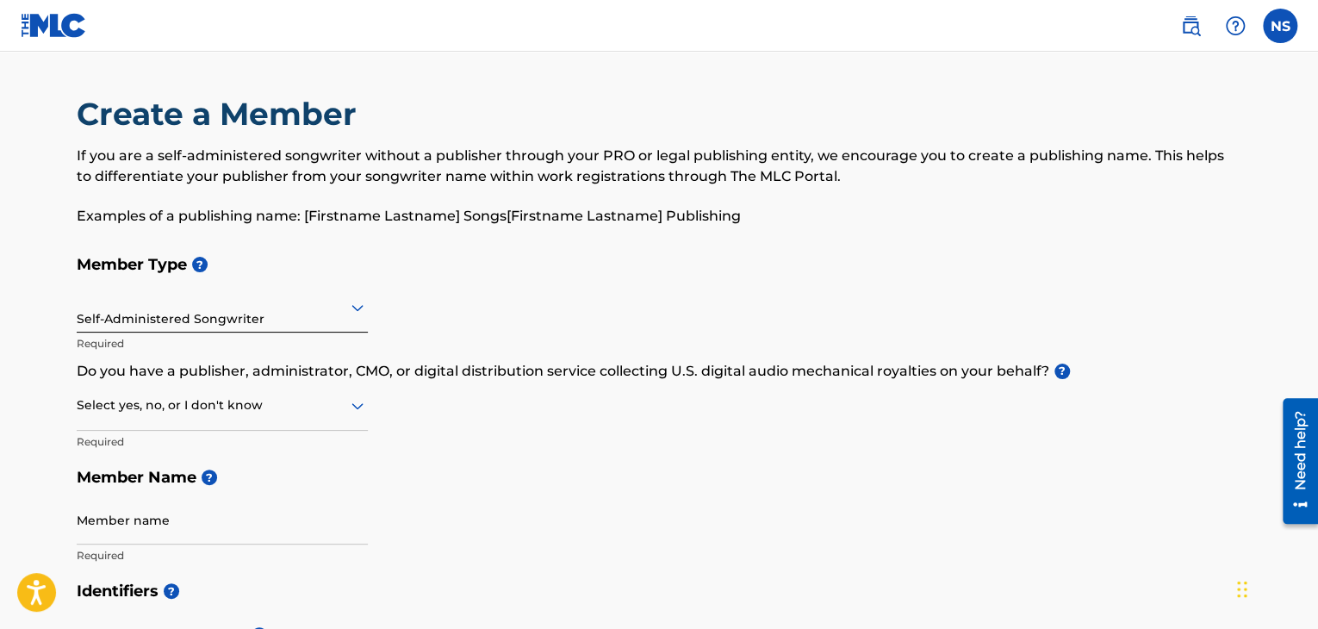
click at [252, 320] on div "Self-Administered Songwriter" at bounding box center [222, 307] width 291 height 42
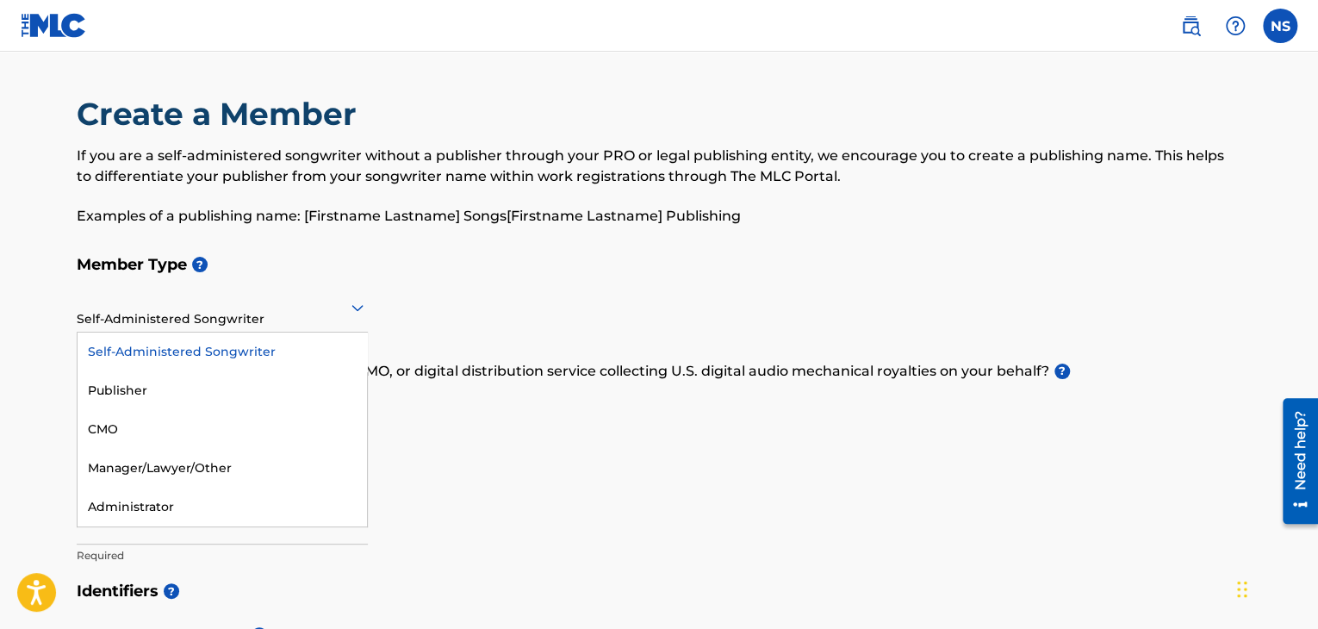
click at [264, 353] on div "Self-Administered Songwriter" at bounding box center [222, 352] width 289 height 39
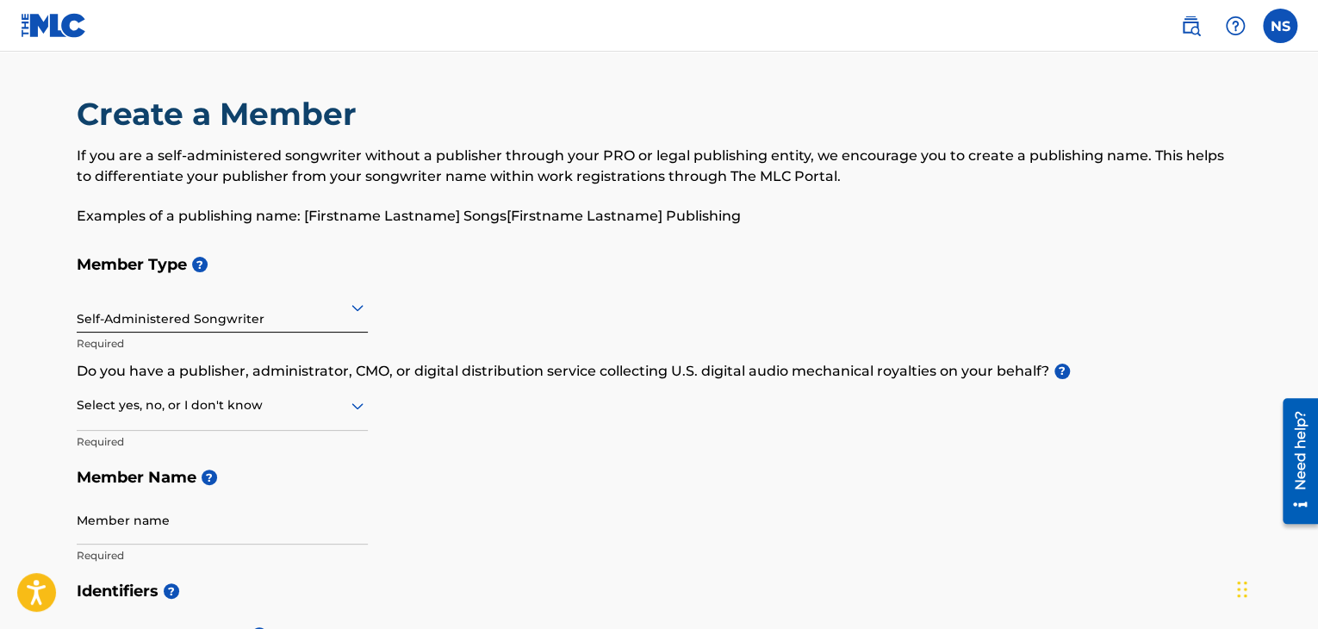
click at [279, 418] on div "Select yes, no, or I don't know" at bounding box center [222, 406] width 291 height 49
click at [241, 482] on div "No" at bounding box center [222, 489] width 289 height 39
click at [227, 515] on input "Member name" at bounding box center [222, 519] width 291 height 49
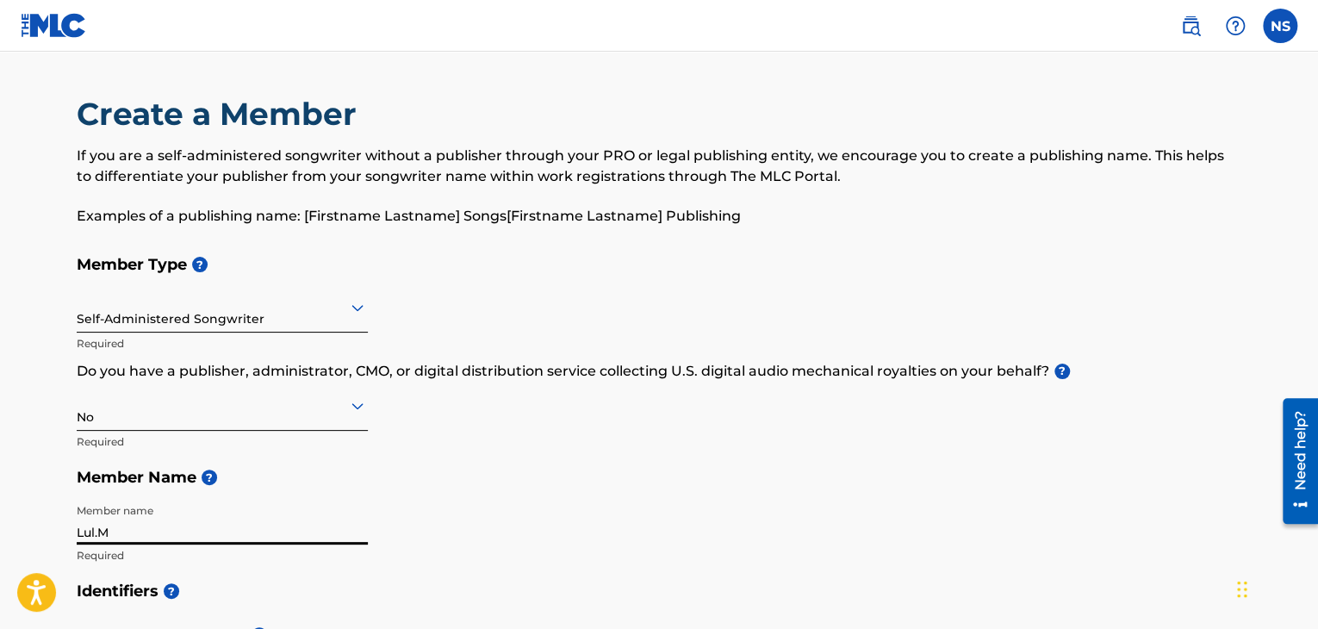
type input "Lul.Mergo"
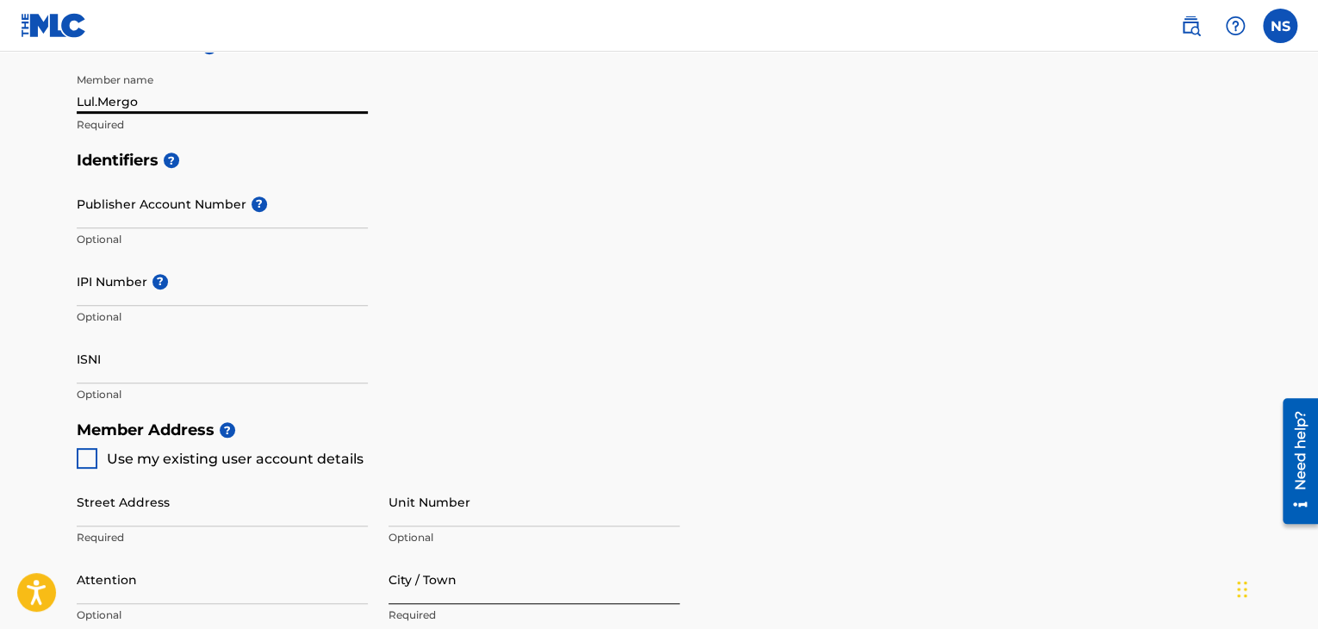
scroll to position [689, 0]
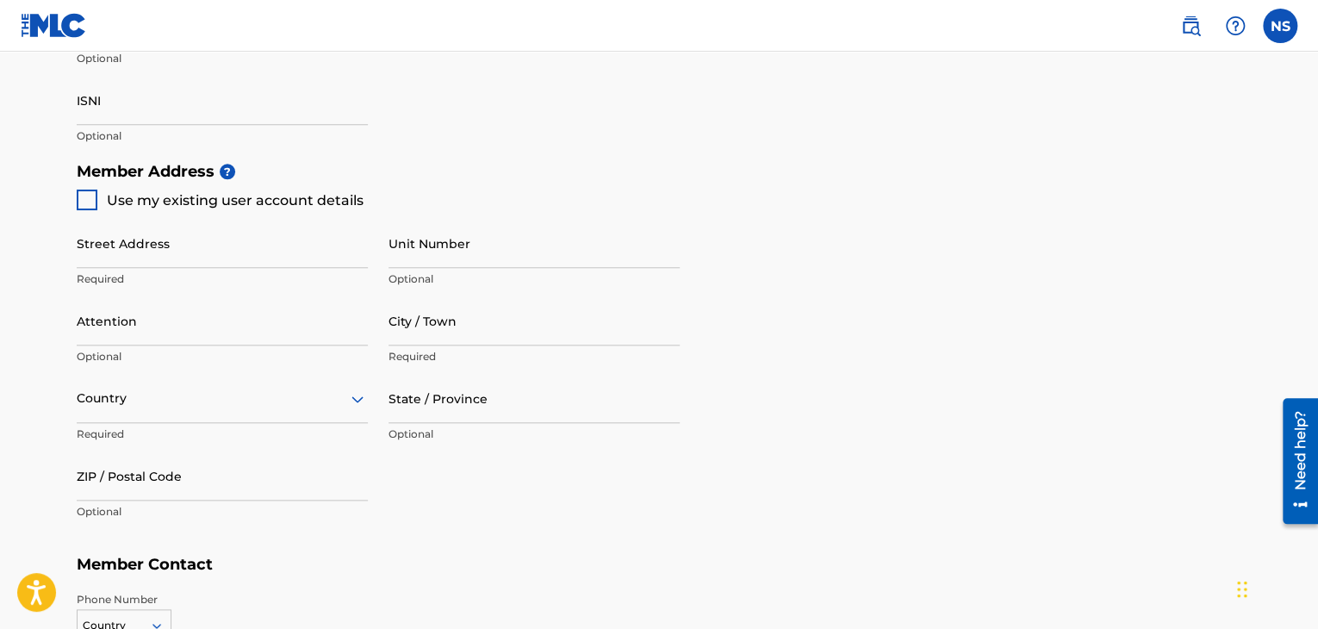
click at [226, 208] on span "Use my existing user account details" at bounding box center [235, 200] width 257 height 16
type input "[STREET_ADDRESS]"
type input "[GEOGRAPHIC_DATA]"
type input "95818"
type input "916"
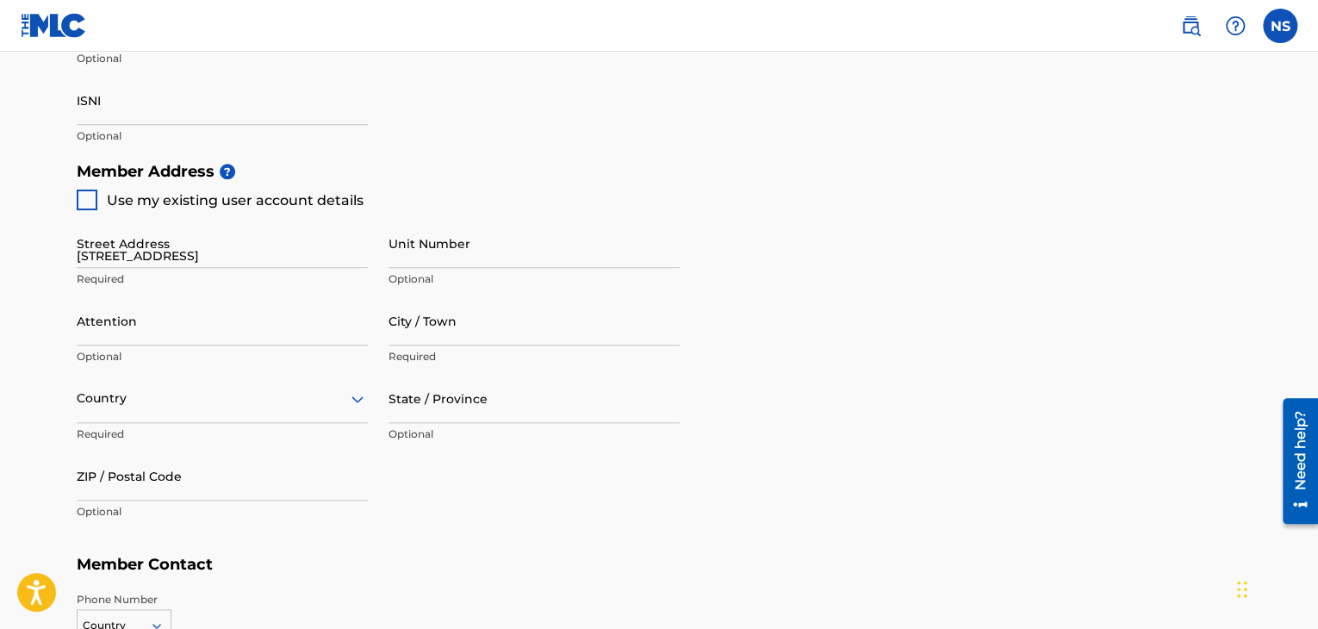
type input "8622446"
type input "[EMAIL_ADDRESS][DOMAIN_NAME]"
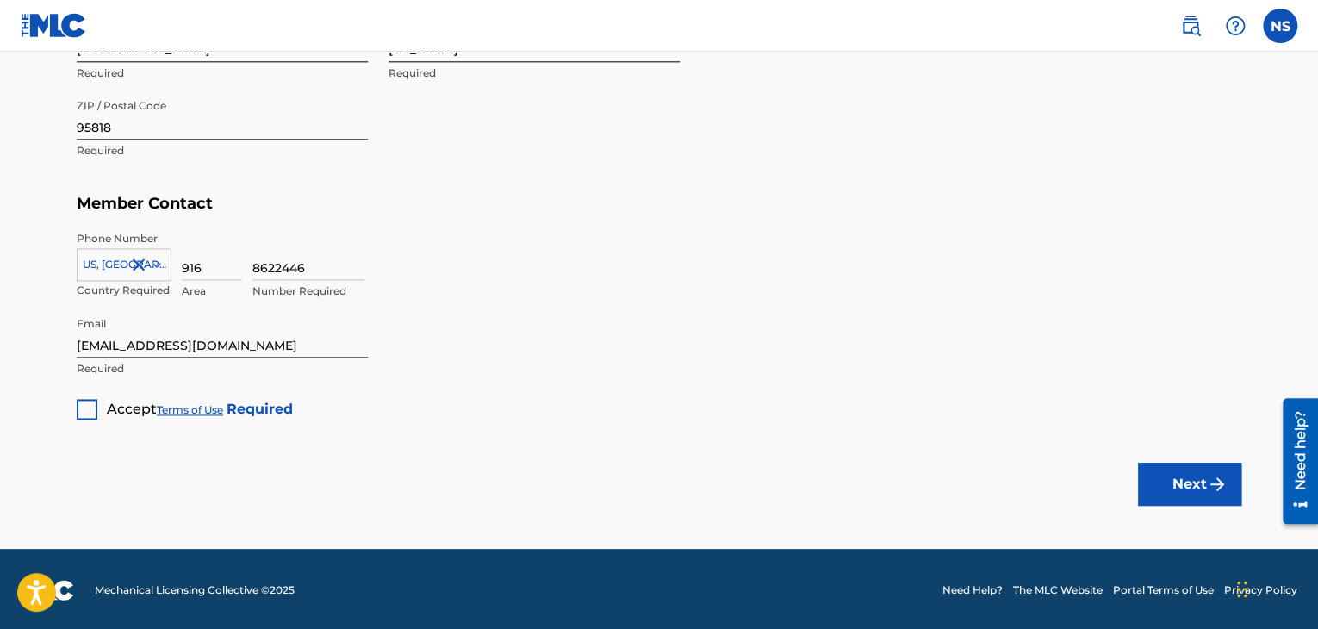
scroll to position [1052, 0]
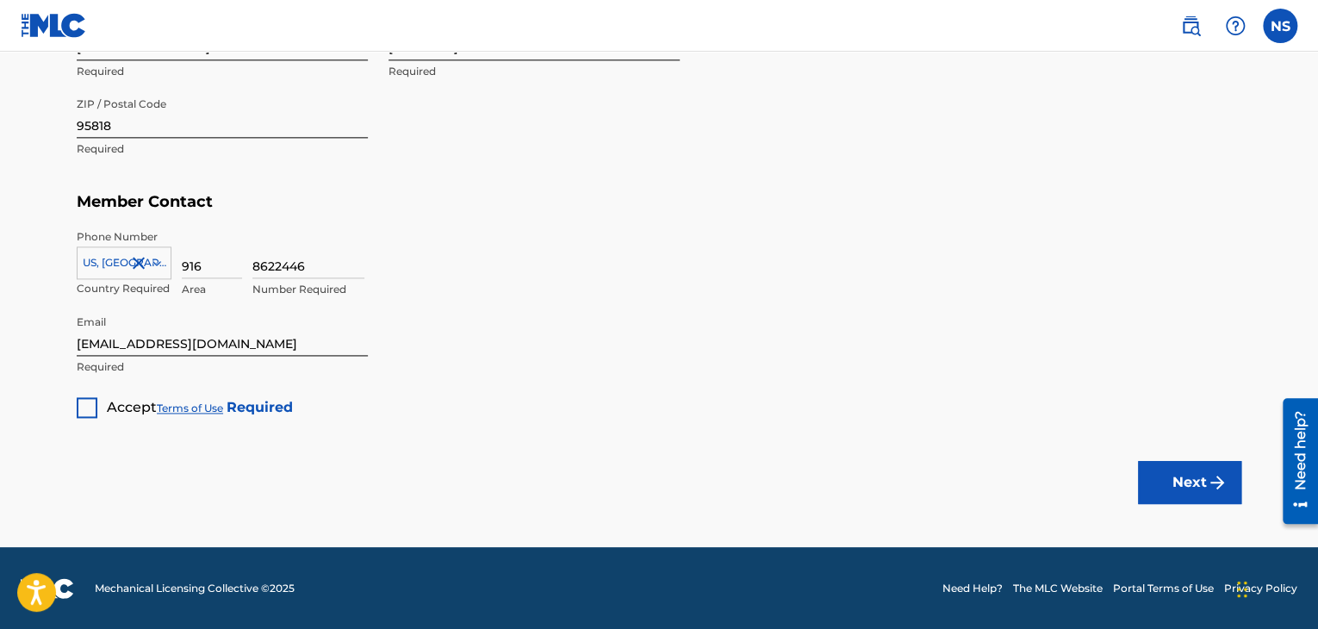
click at [90, 408] on div at bounding box center [87, 407] width 21 height 21
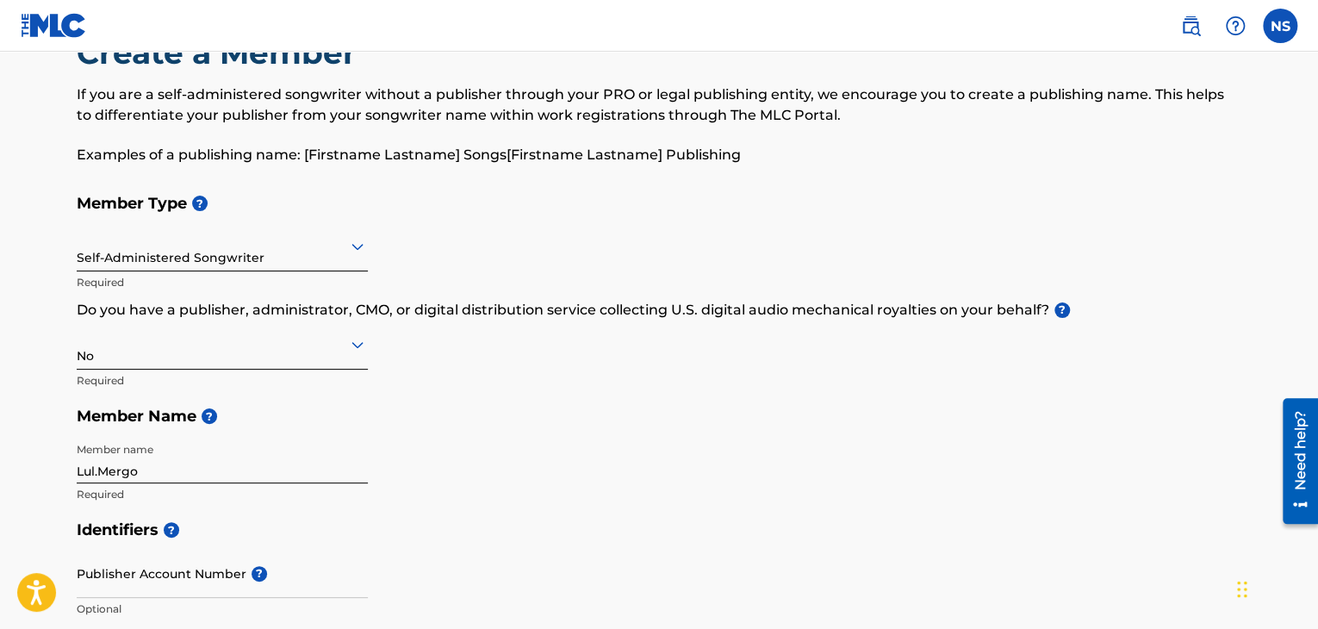
scroll to position [0, 0]
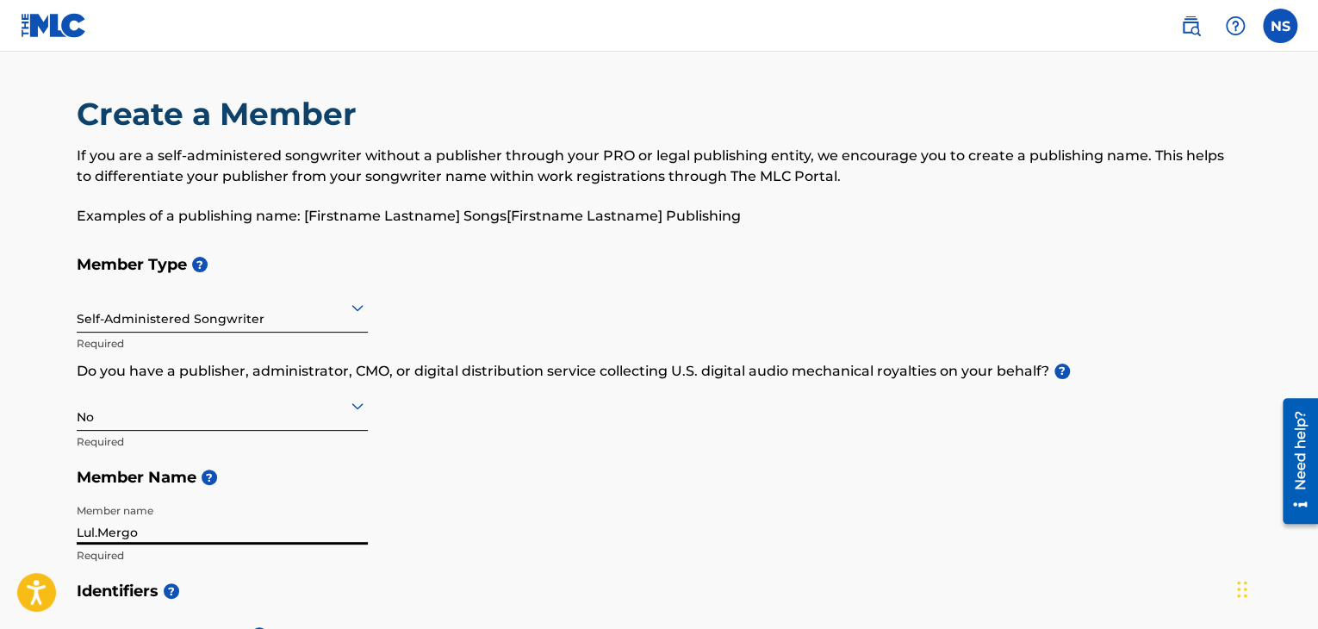
drag, startPoint x: 208, startPoint y: 529, endPoint x: 21, endPoint y: 539, distance: 187.2
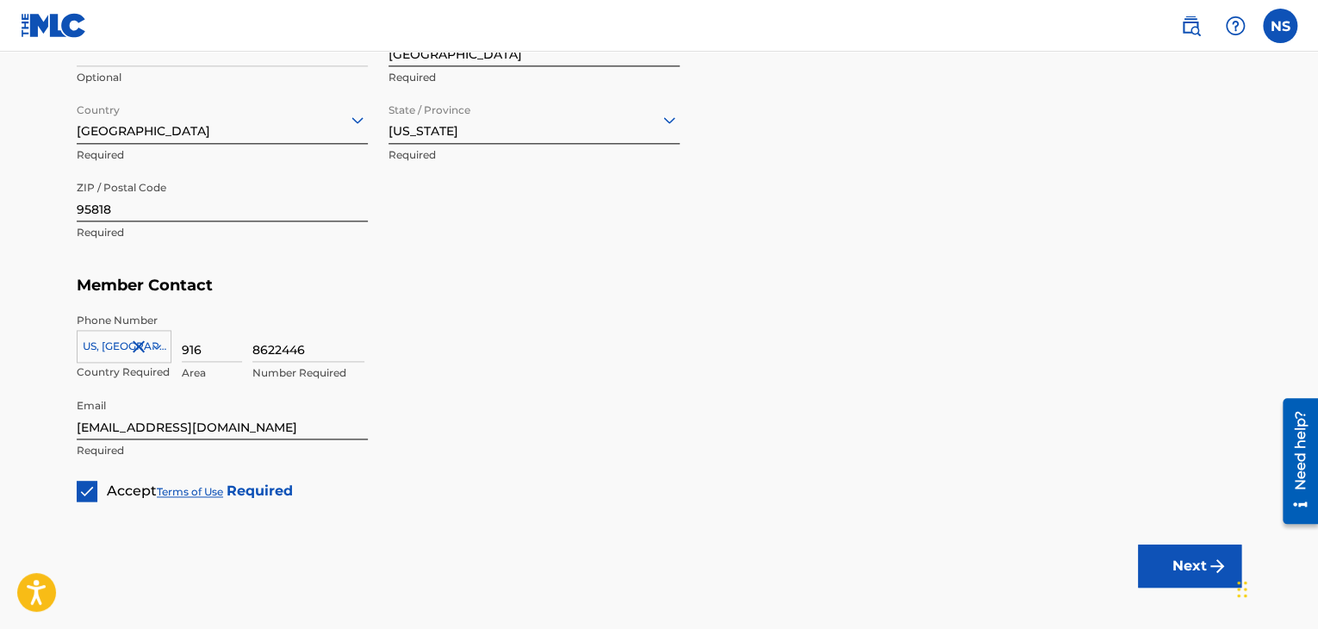
scroll to position [1052, 0]
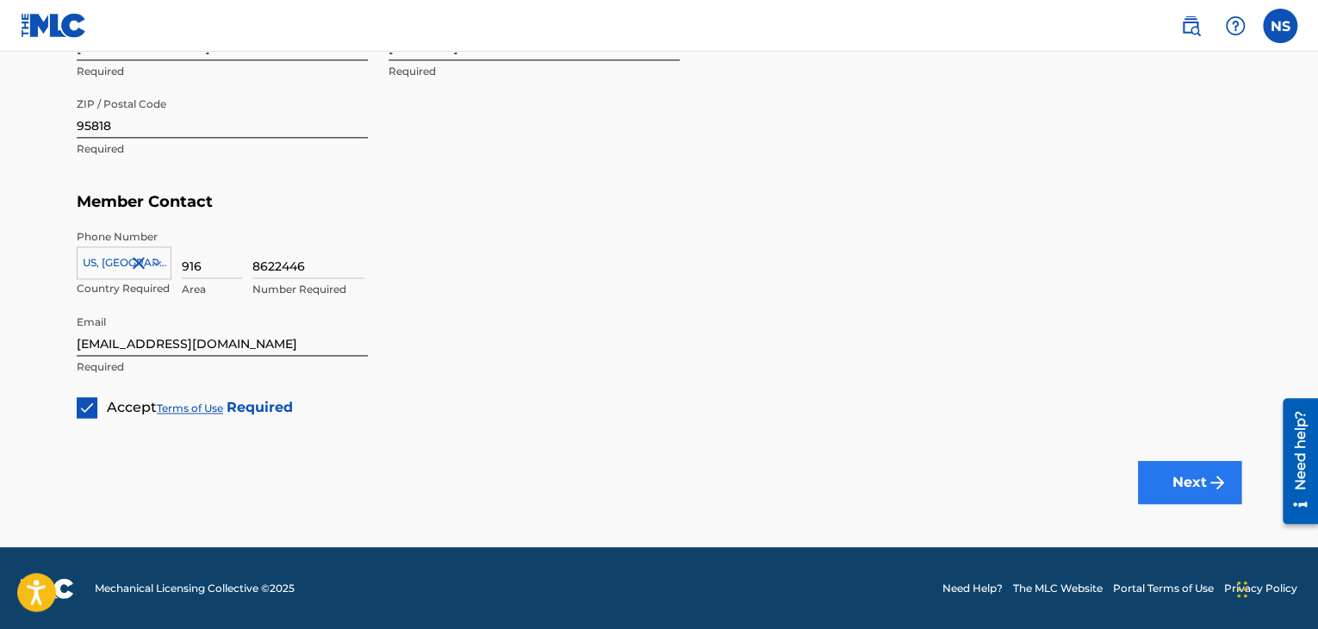
type input "Nassir-Amir Simms"
click at [1190, 485] on button "Next" at bounding box center [1189, 482] width 103 height 43
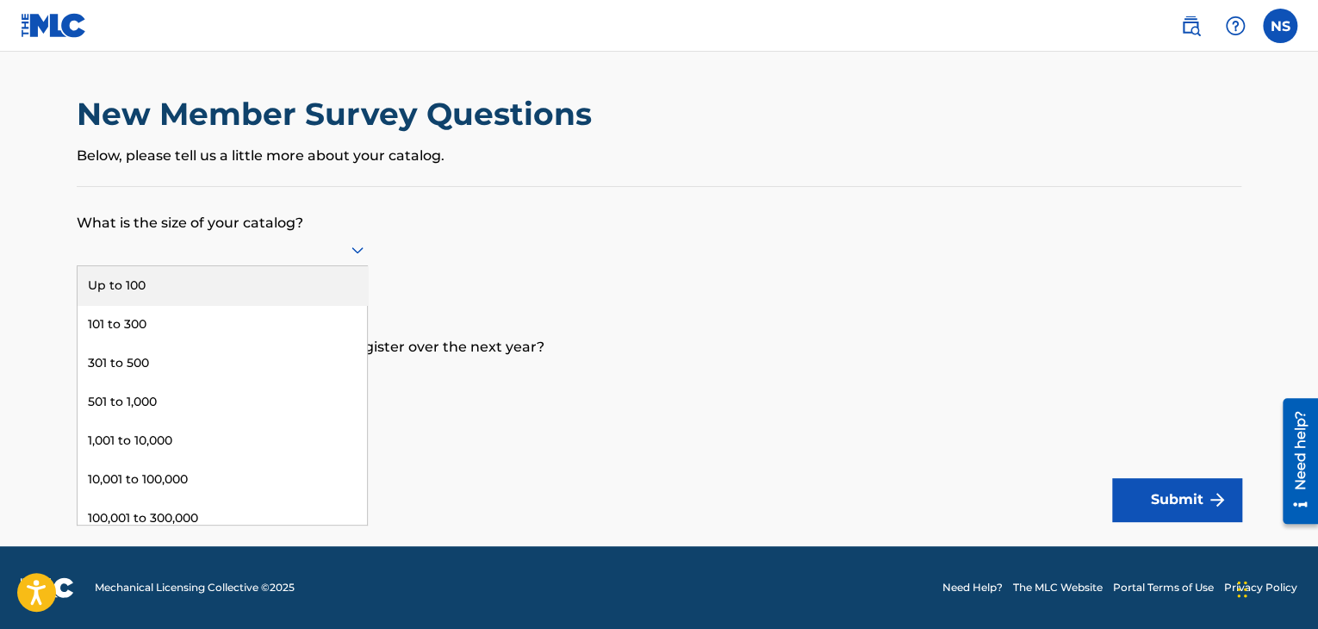
click at [324, 249] on div at bounding box center [222, 250] width 291 height 22
click at [324, 277] on div "Up to 100" at bounding box center [222, 285] width 289 height 39
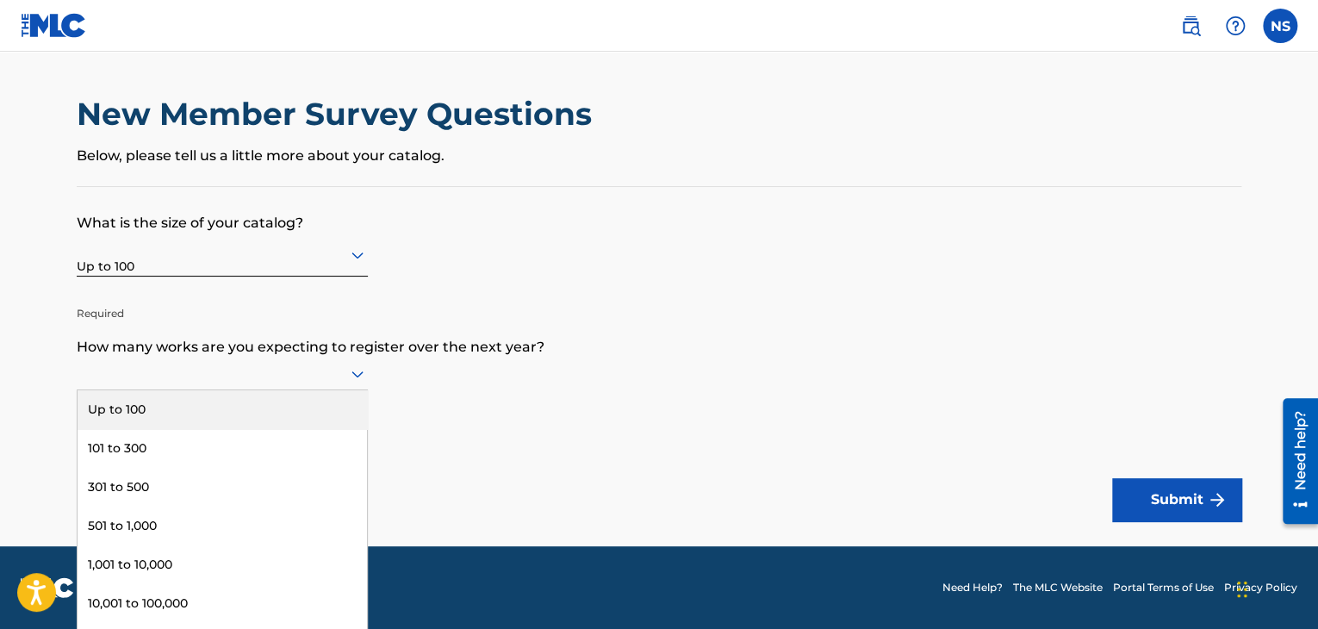
click at [345, 373] on div at bounding box center [222, 374] width 291 height 22
click at [227, 402] on div "Up to 100" at bounding box center [222, 409] width 289 height 39
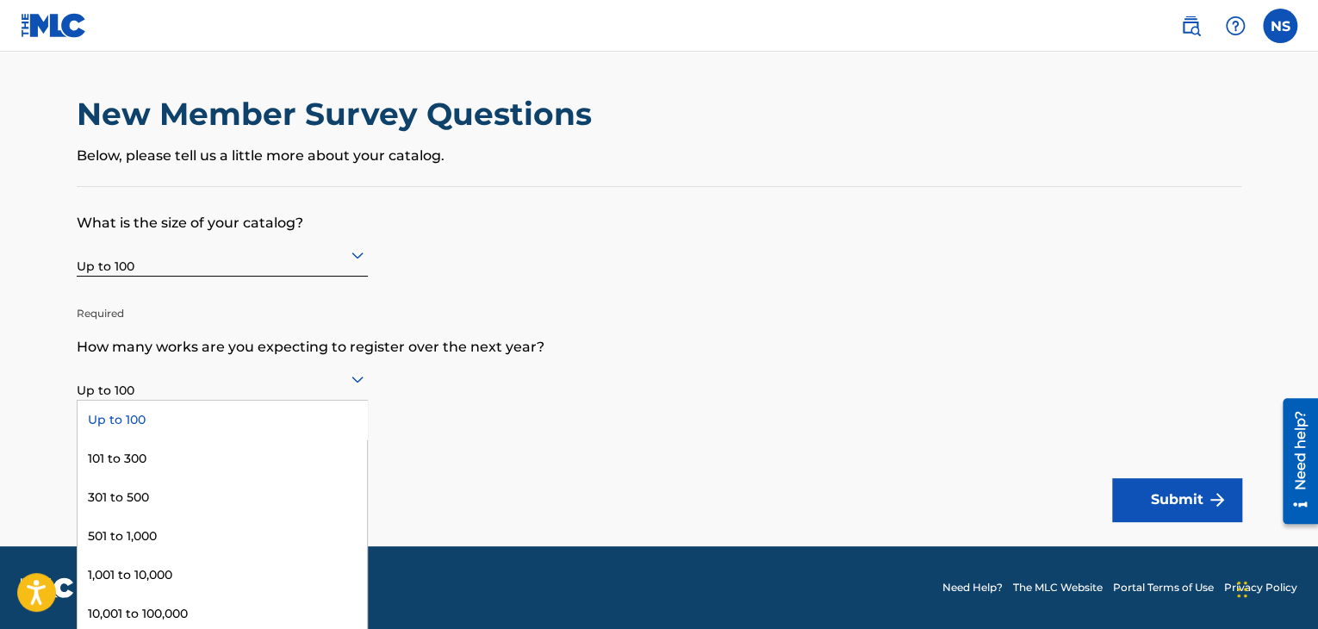
click at [188, 386] on div at bounding box center [222, 379] width 291 height 22
click at [1027, 469] on form "What is the size of your catalog? Up to 100 Required How many works are you exp…" at bounding box center [659, 354] width 1165 height 334
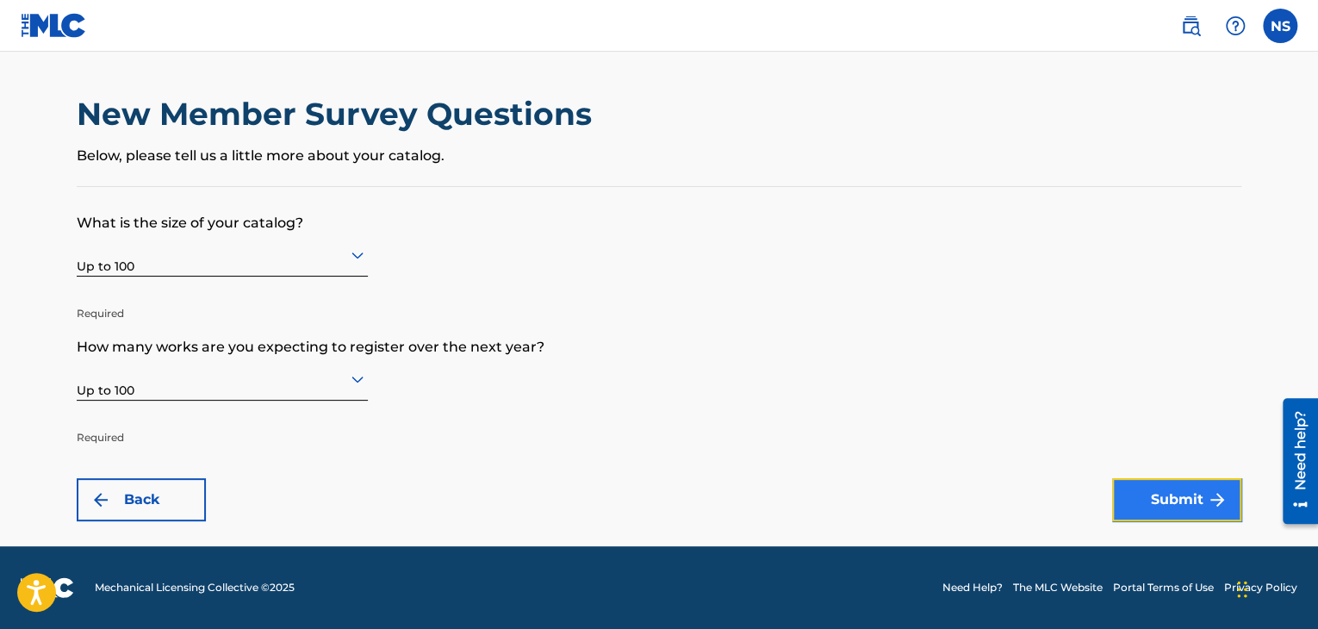
click at [1141, 487] on button "Submit" at bounding box center [1176, 499] width 129 height 43
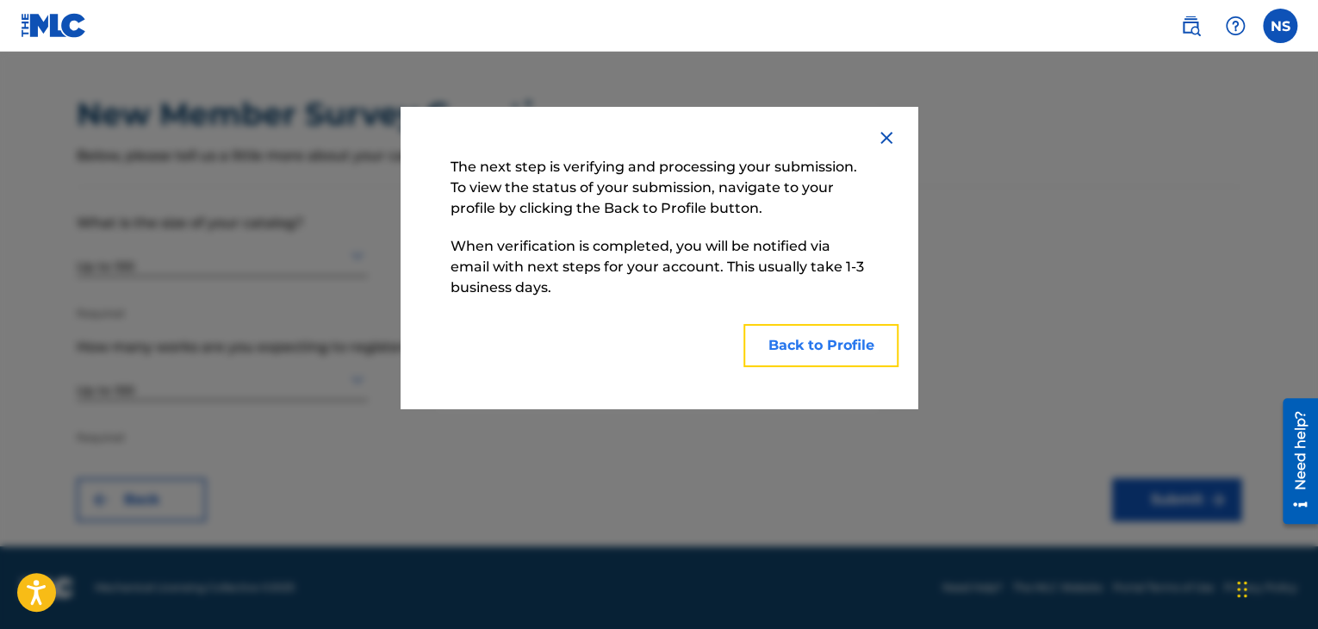
click at [799, 352] on button "Back to Profile" at bounding box center [820, 345] width 155 height 43
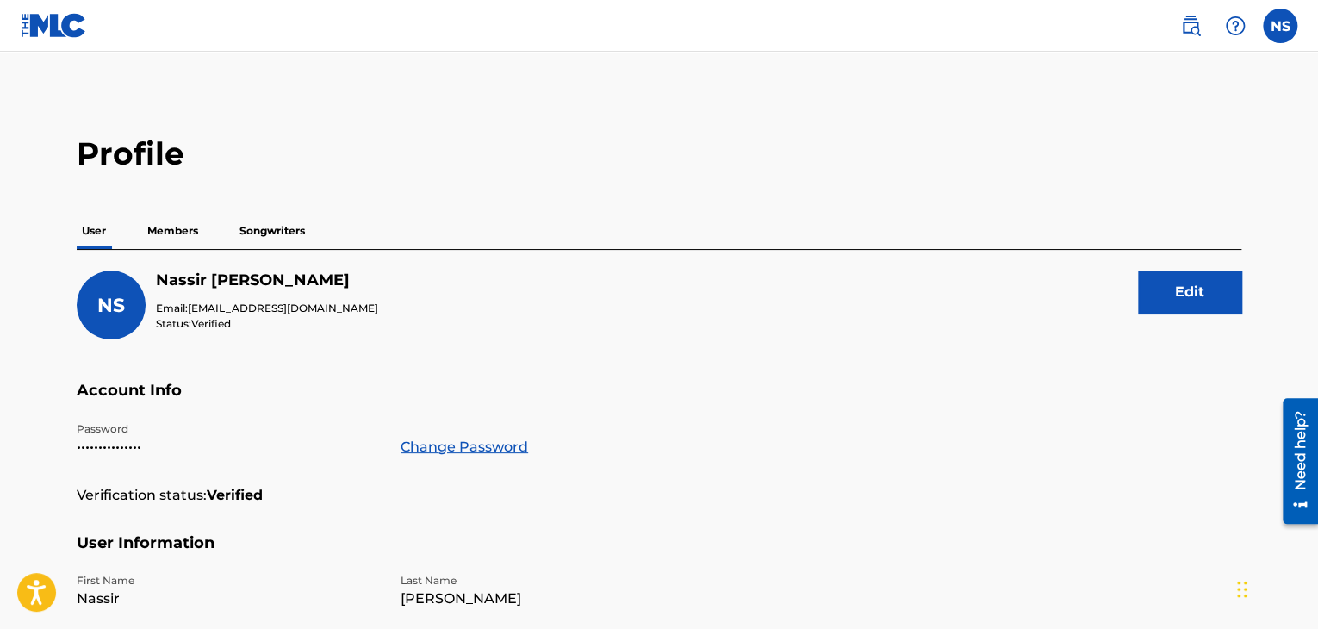
click at [312, 233] on div "User Members Songwriters" at bounding box center [659, 231] width 1165 height 36
click at [283, 235] on p "Songwriters" at bounding box center [272, 231] width 76 height 36
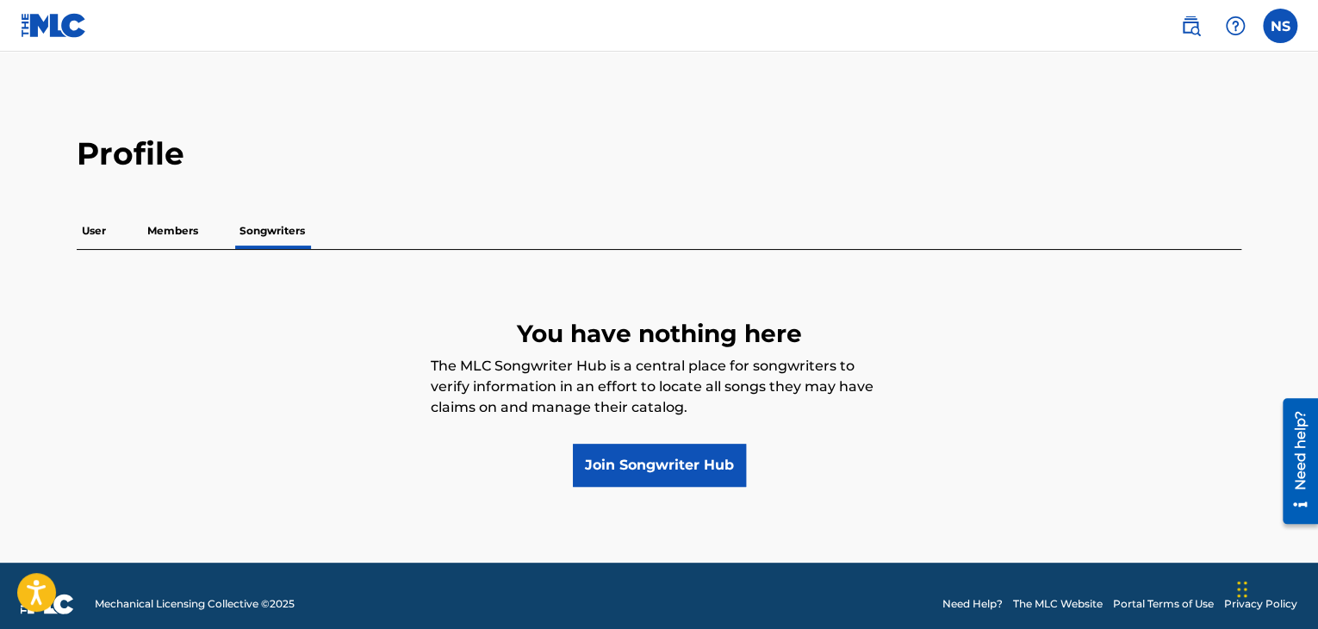
click at [196, 244] on p "Members" at bounding box center [172, 231] width 61 height 36
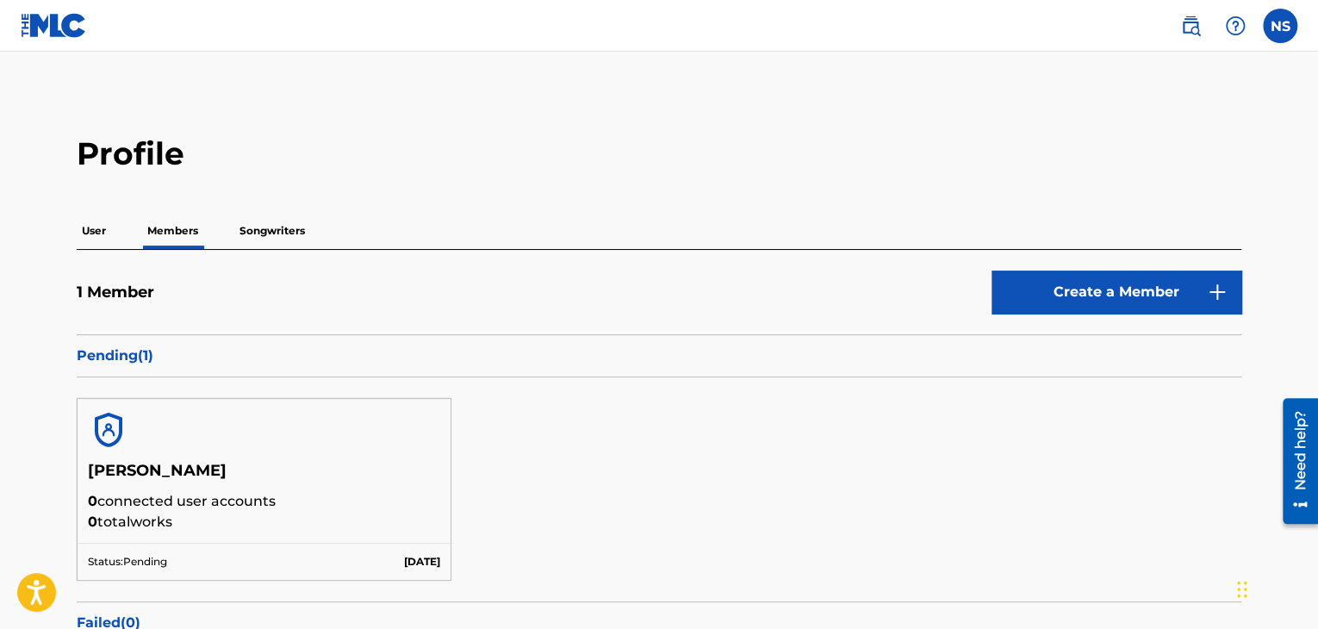
click at [262, 237] on p "Songwriters" at bounding box center [272, 231] width 76 height 36
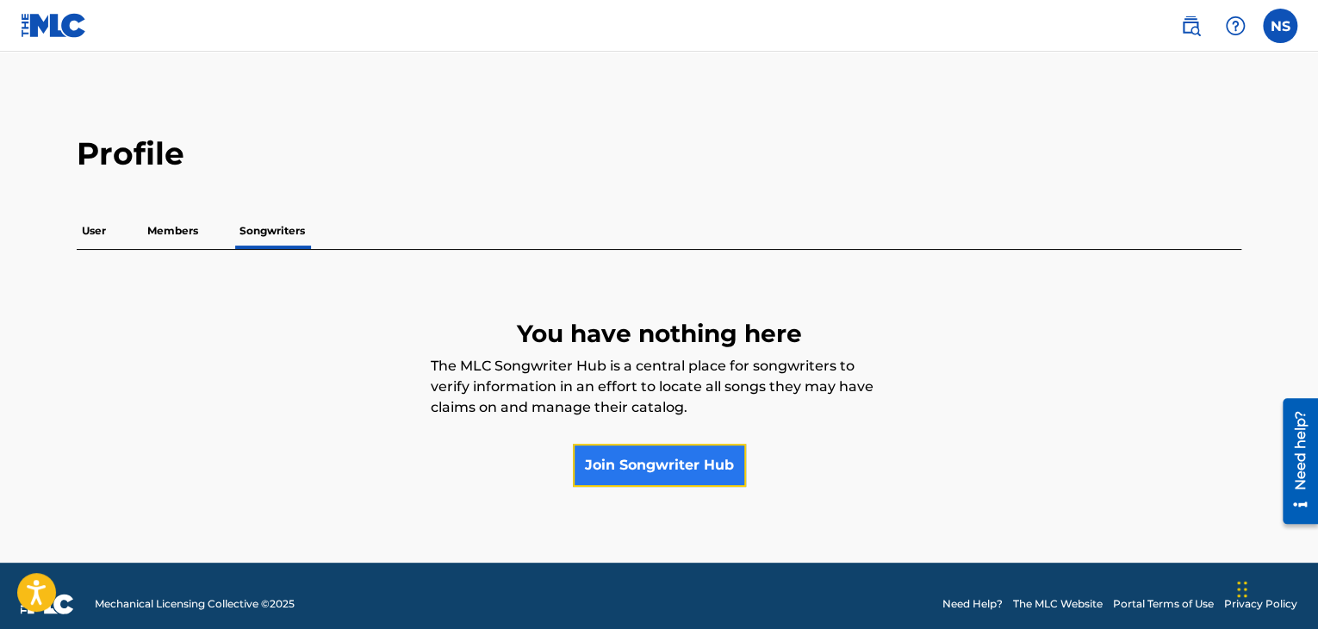
click at [650, 478] on link "Join Songwriter Hub" at bounding box center [659, 465] width 173 height 43
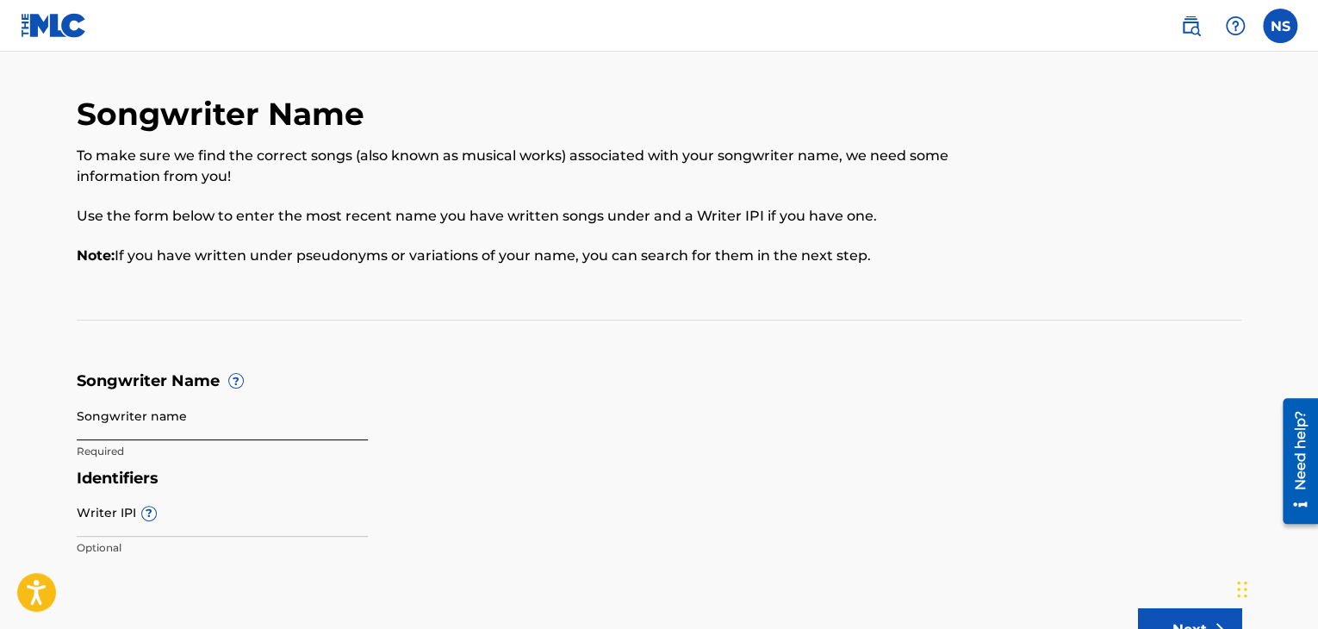
click at [215, 419] on input "Songwriter name" at bounding box center [222, 415] width 291 height 49
type input "Lul.Mergo"
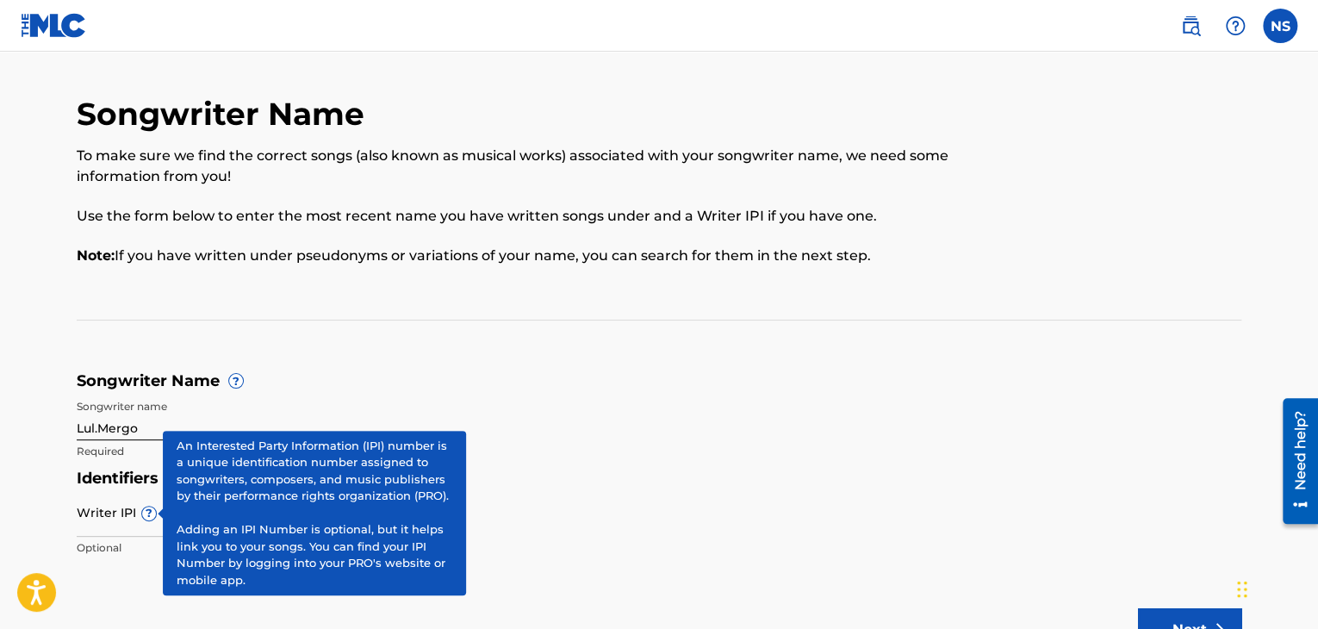
drag, startPoint x: 145, startPoint y: 508, endPoint x: 672, endPoint y: 391, distance: 540.1
click at [672, 391] on form "Songwriter Name ? Songwriter name Lul.Mergo Required Identifiers Writer IPI ? O…" at bounding box center [659, 468] width 1165 height 194
